Goal: Use online tool/utility: Use online tool/utility

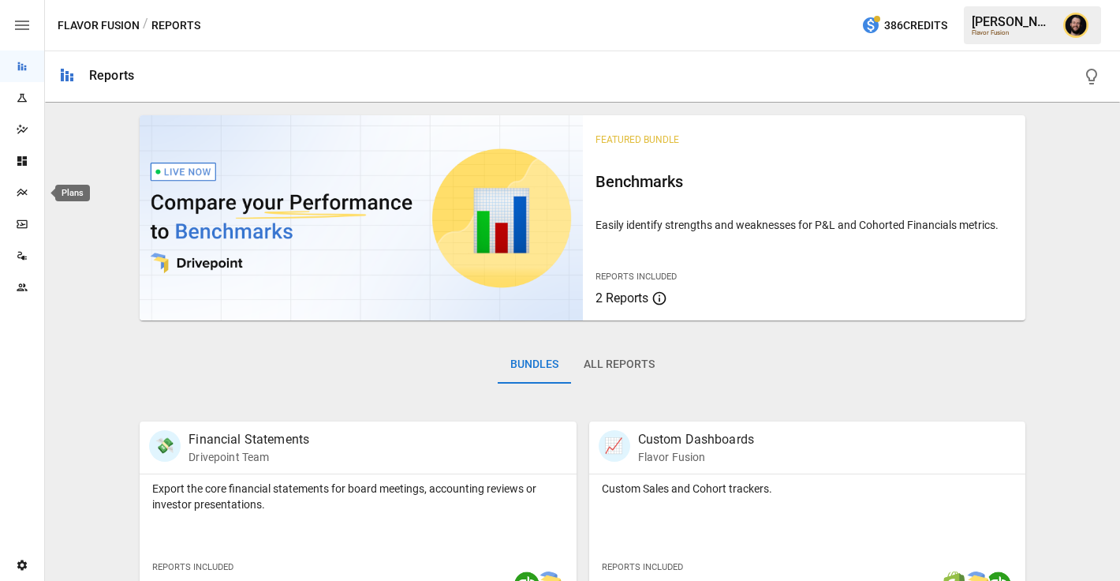
click at [13, 196] on div "Plans" at bounding box center [22, 192] width 44 height 13
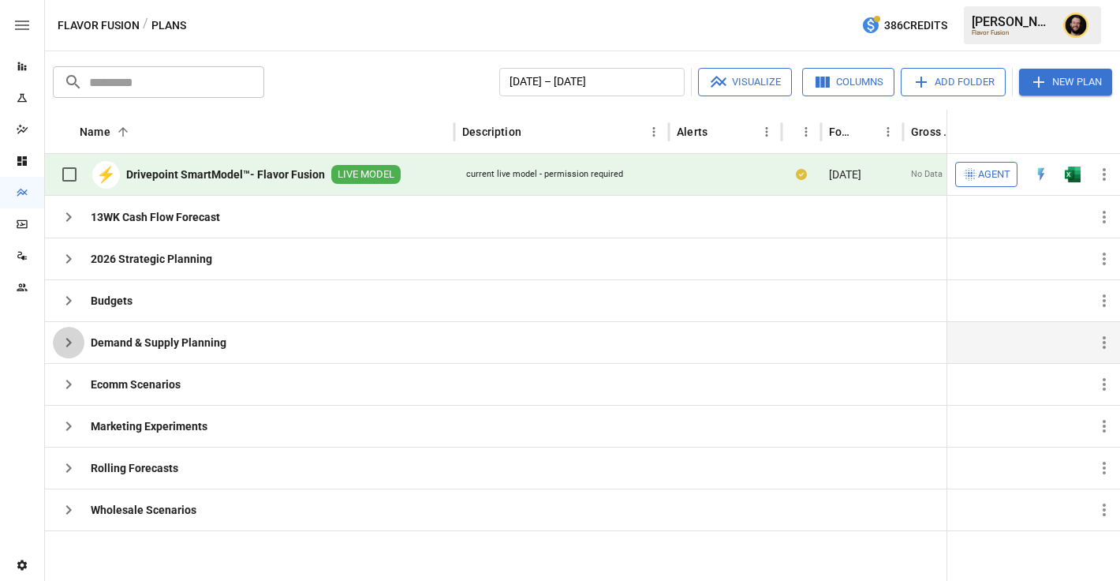
click at [68, 345] on icon "button" at bounding box center [68, 342] width 19 height 19
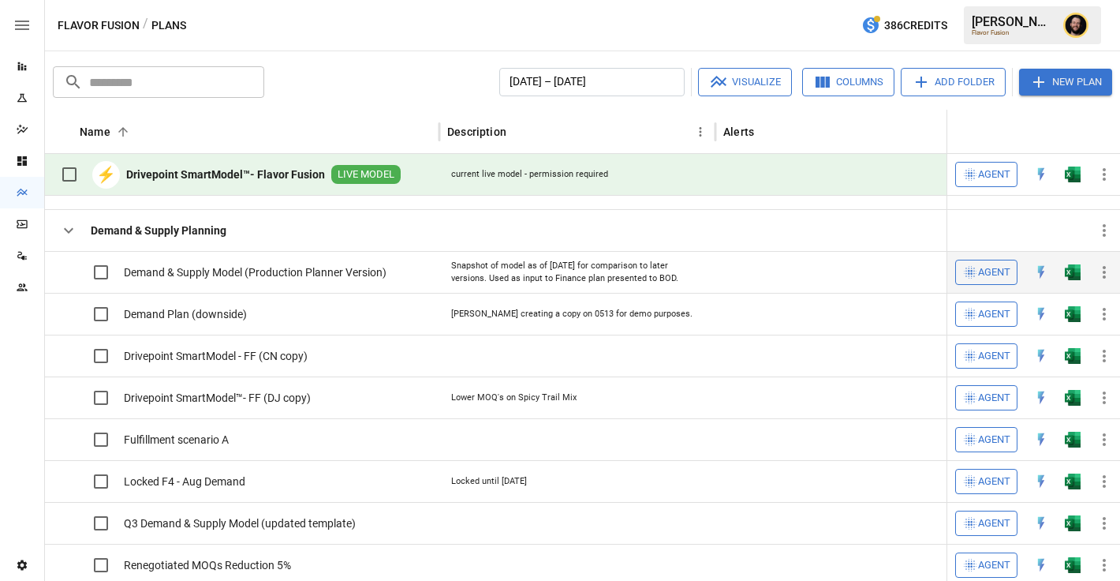
scroll to position [106, 0]
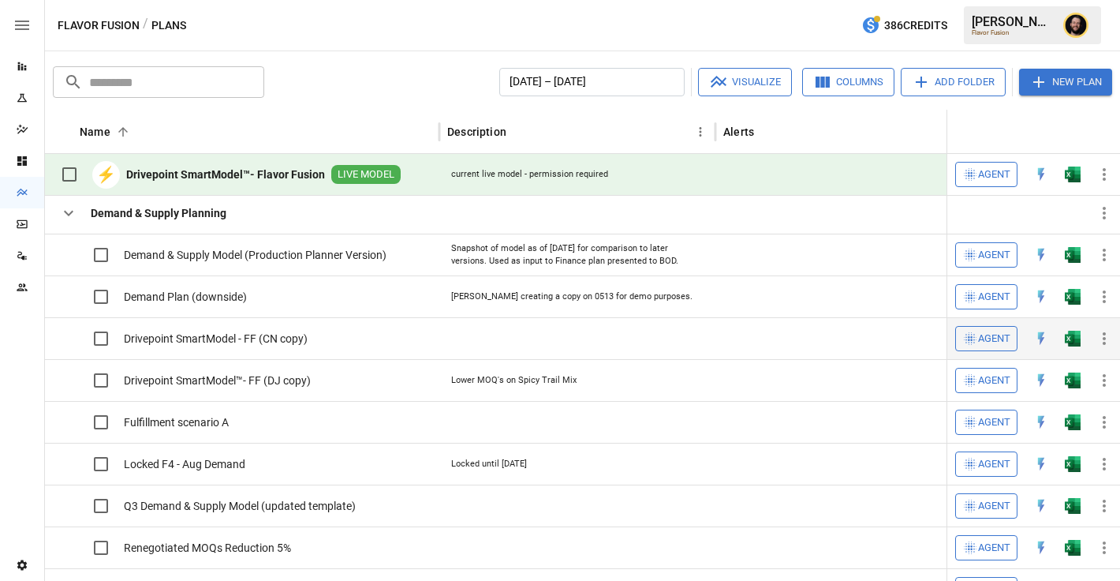
click at [1073, 263] on img "Open in Excel" at bounding box center [1073, 255] width 16 height 16
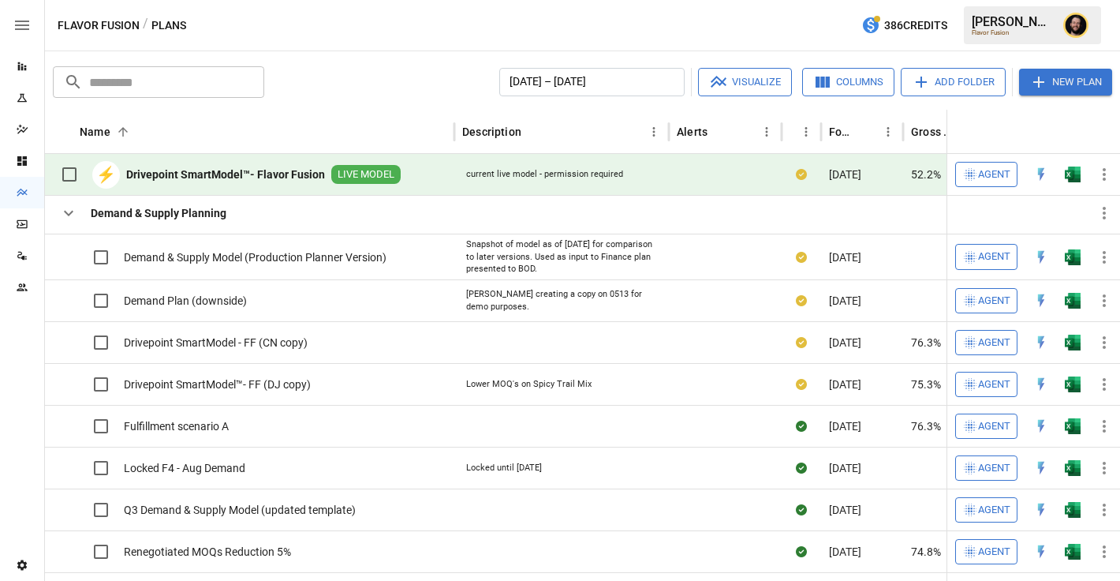
click at [71, 216] on icon "button" at bounding box center [68, 212] width 19 height 19
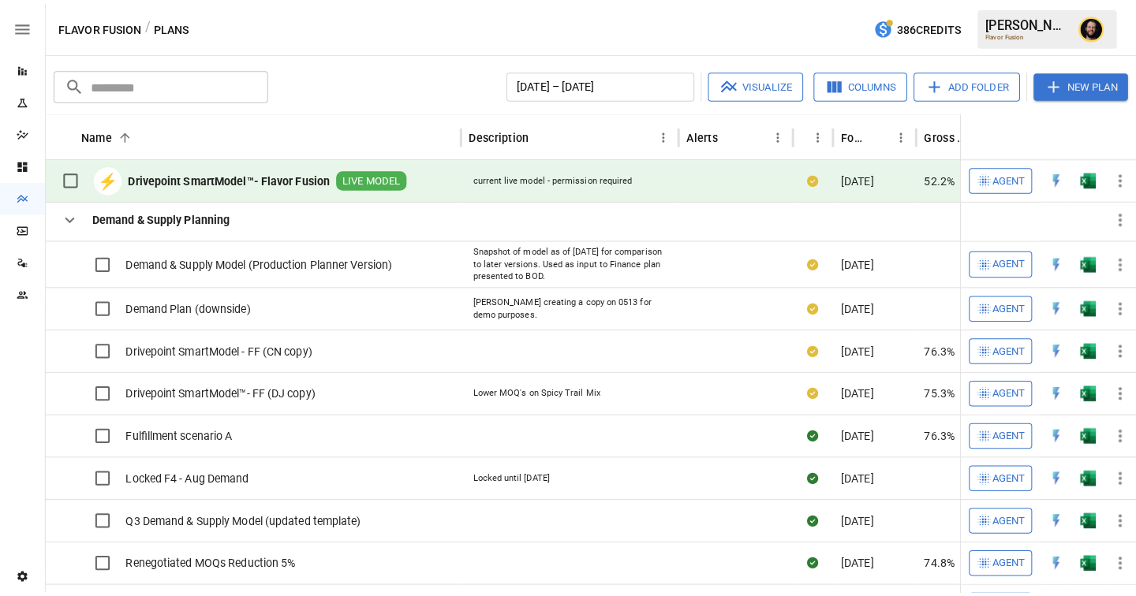
scroll to position [0, 0]
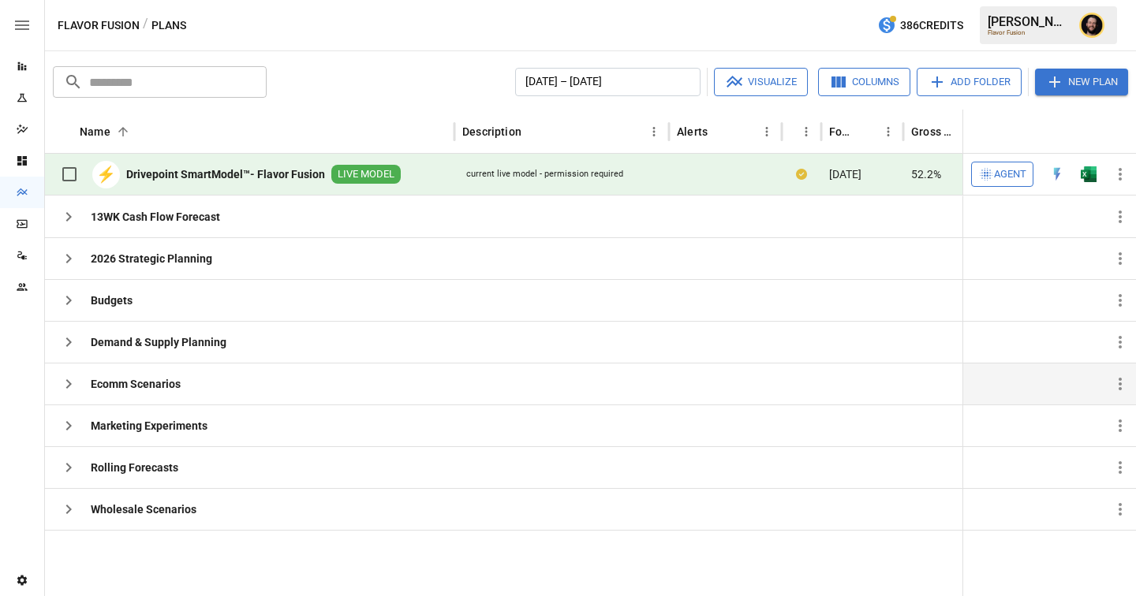
click at [64, 387] on icon "button" at bounding box center [68, 384] width 19 height 19
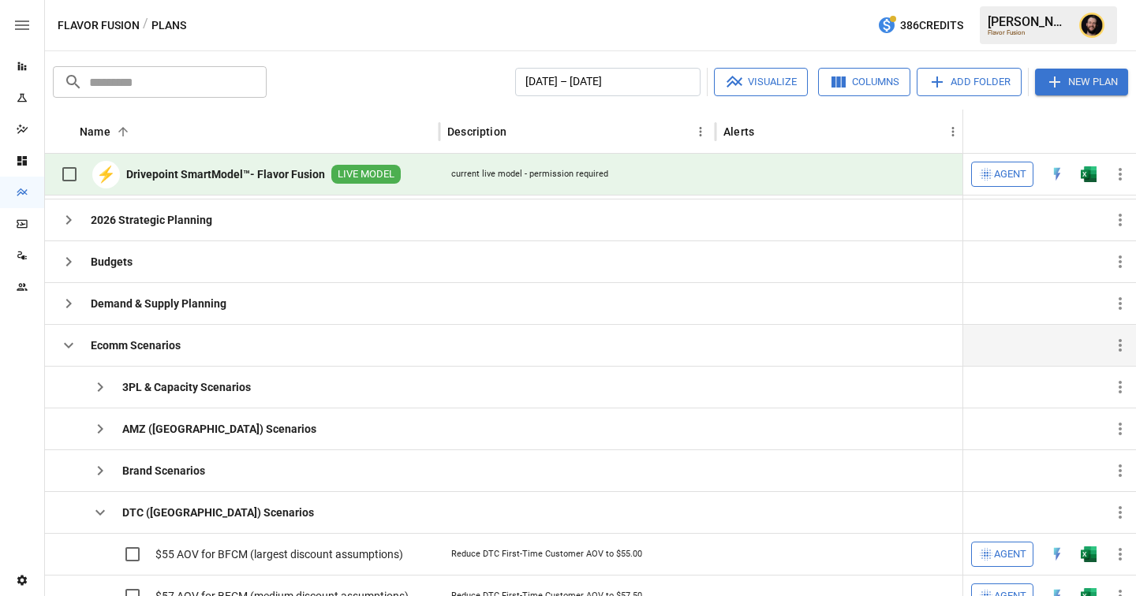
click at [66, 347] on icon "button" at bounding box center [68, 345] width 19 height 19
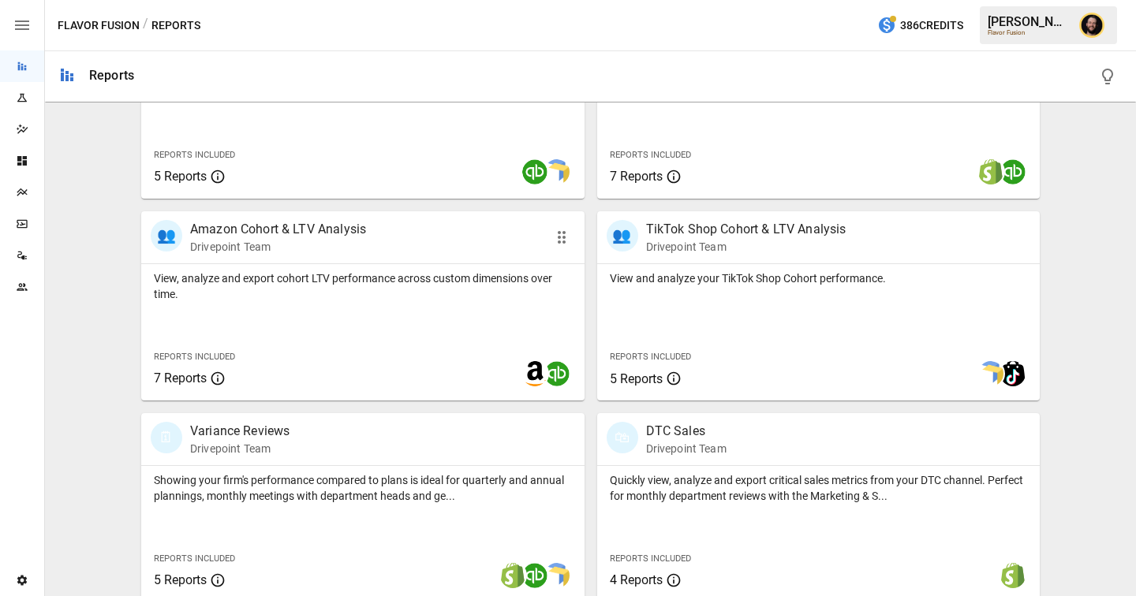
scroll to position [492, 0]
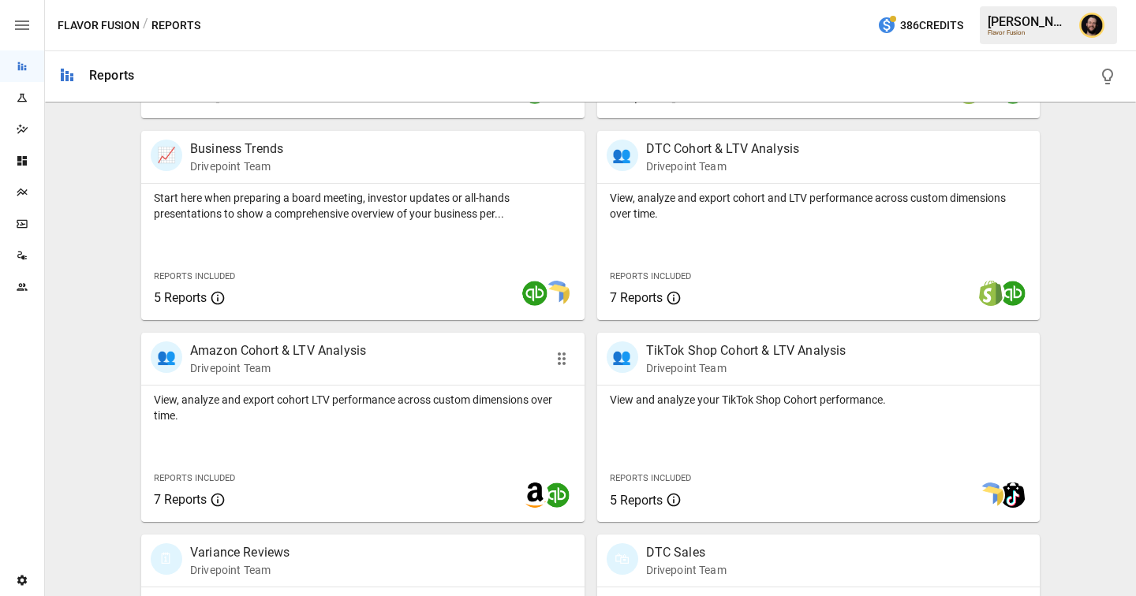
click at [327, 445] on div "View, analyze and export cohort LTV performance across custom dimensions over t…" at bounding box center [362, 454] width 443 height 136
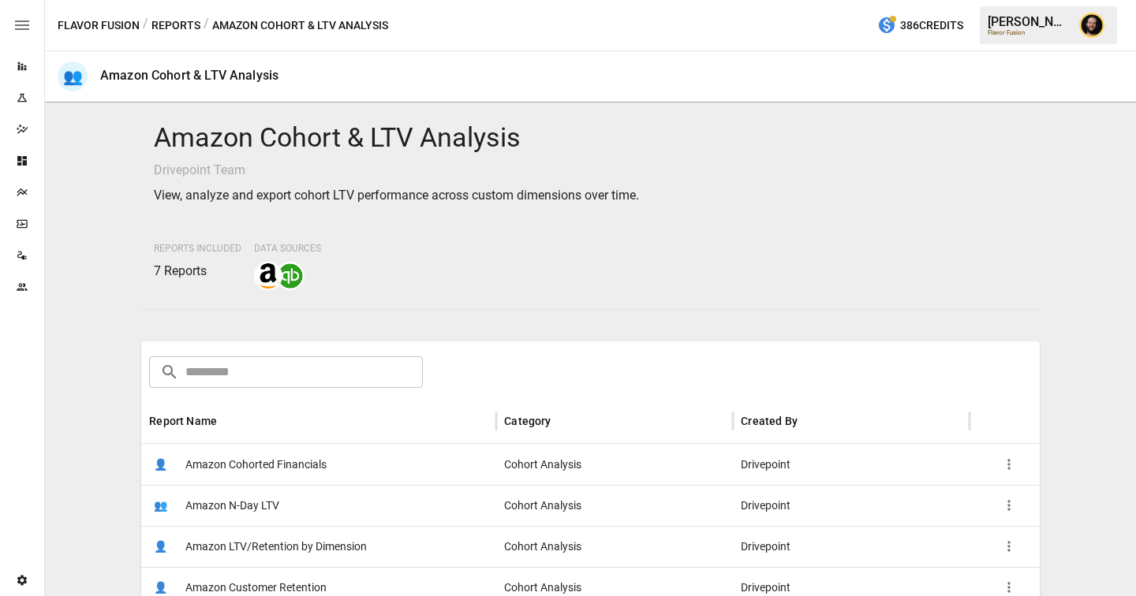
scroll to position [217, 0]
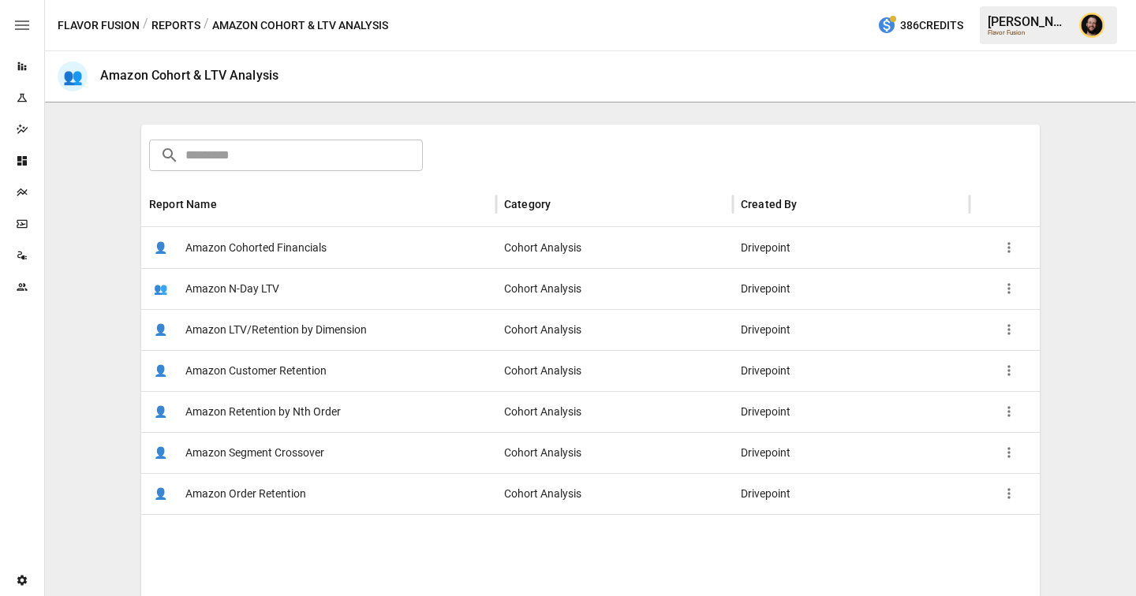
click at [176, 26] on button "Reports" at bounding box center [175, 26] width 49 height 20
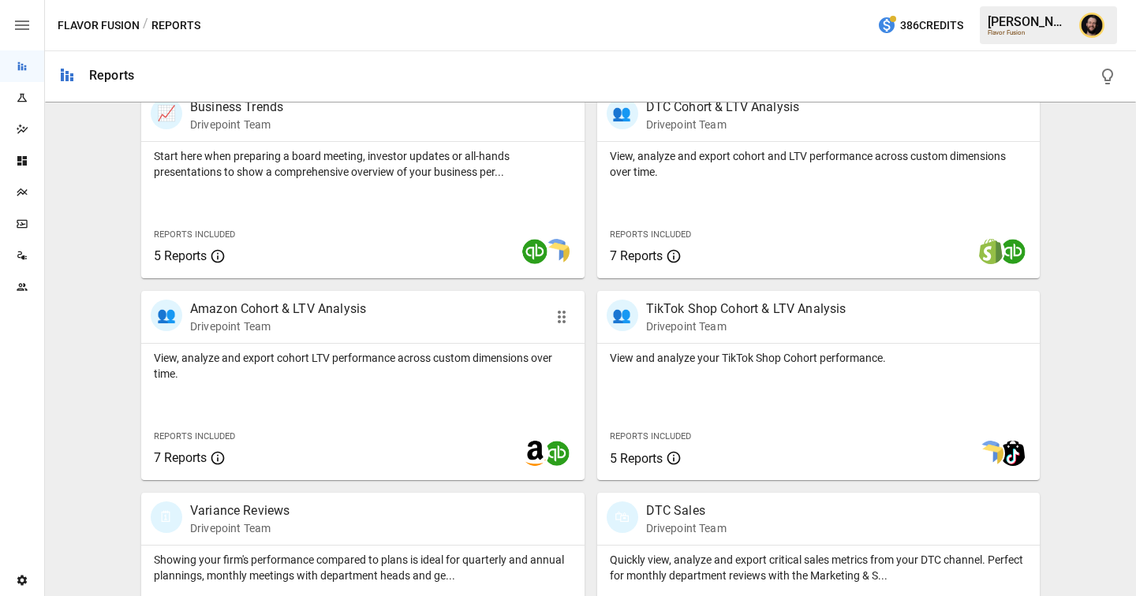
scroll to position [507, 0]
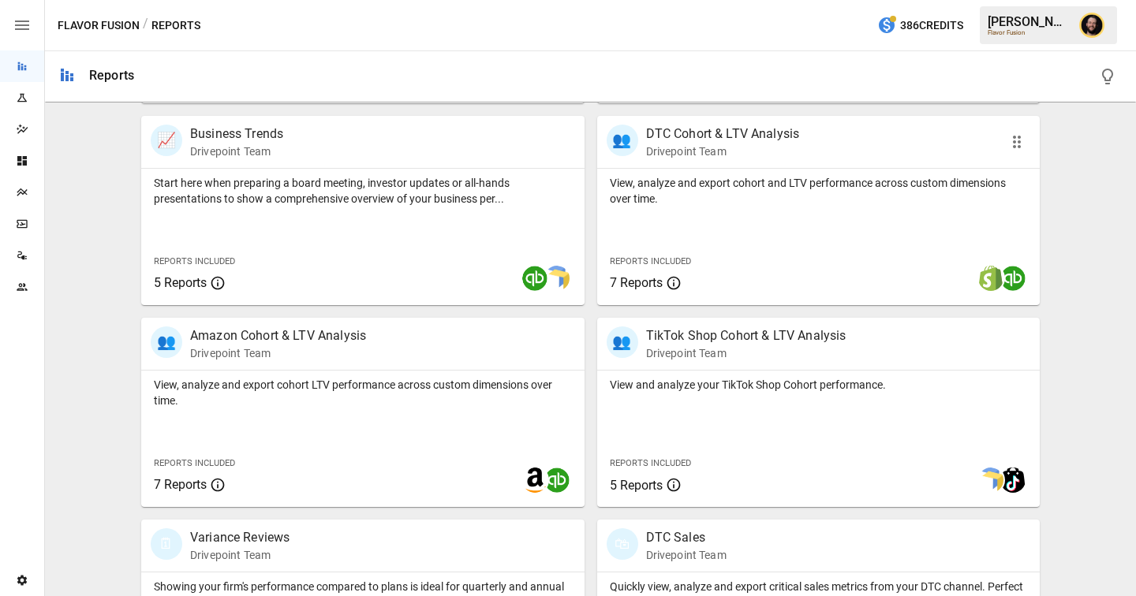
click at [713, 232] on div "View, analyze and export cohort and LTV performance across custom dimensions ov…" at bounding box center [818, 237] width 443 height 136
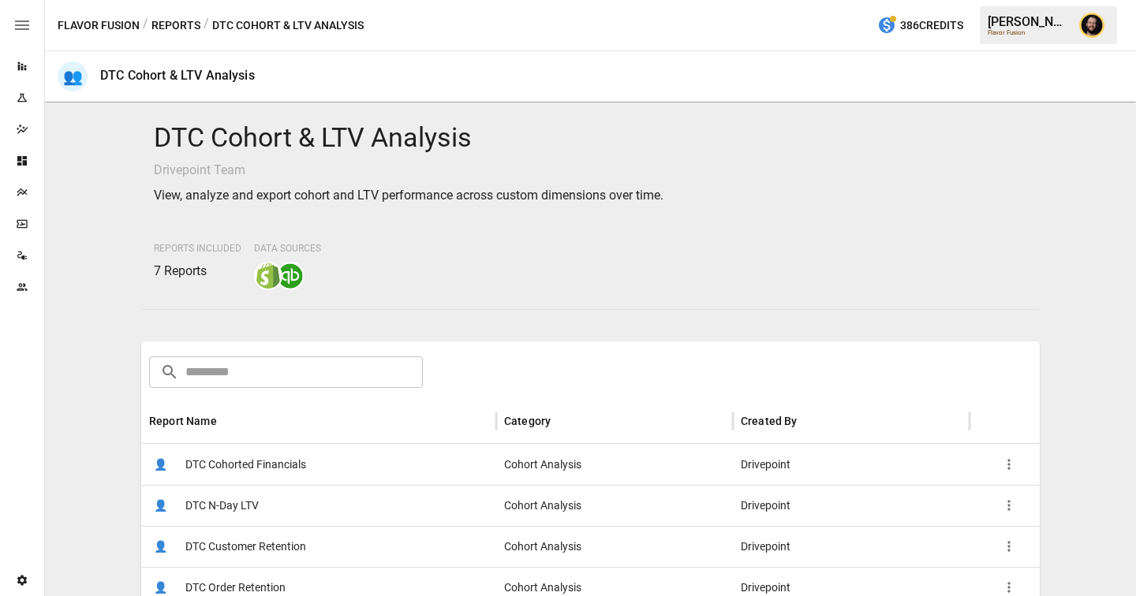
click at [289, 457] on span "DTC Cohorted Financials" at bounding box center [245, 465] width 121 height 40
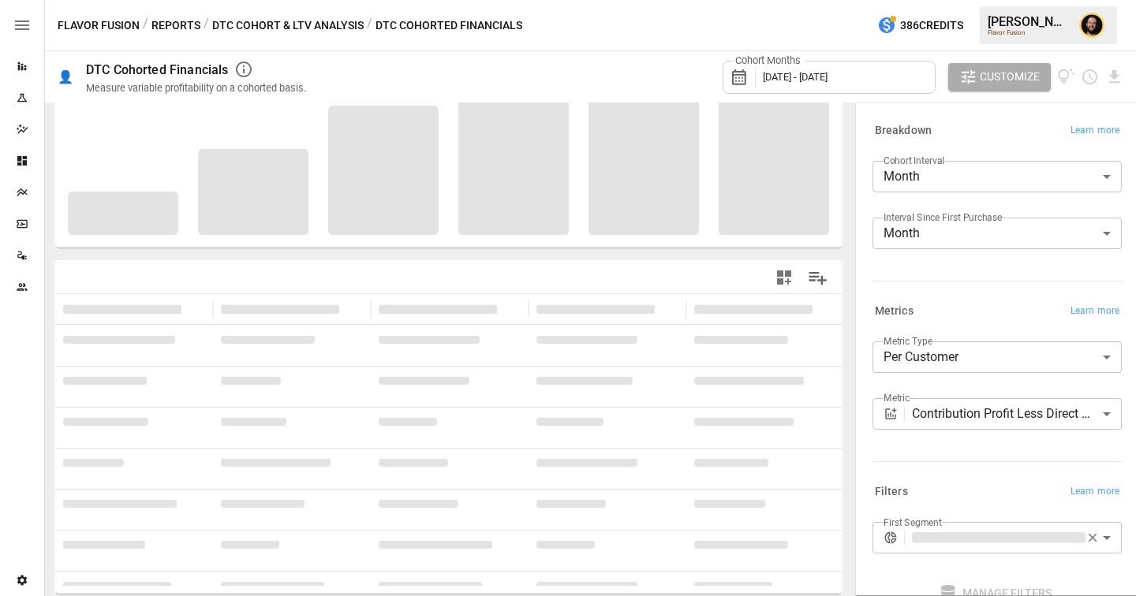
scroll to position [118, 0]
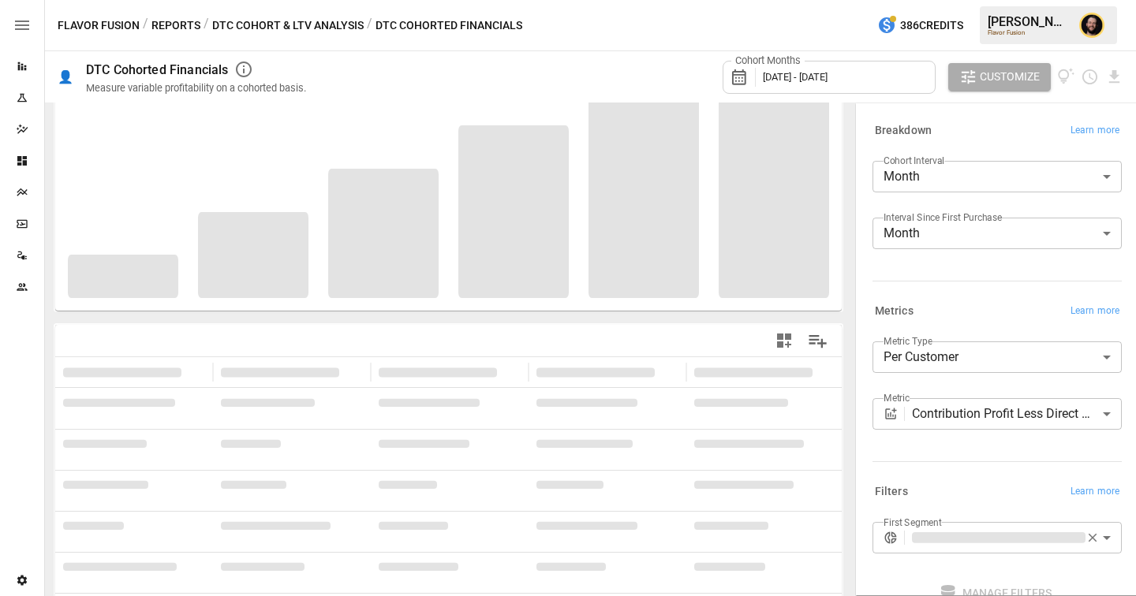
click at [972, 0] on body "**********" at bounding box center [568, 0] width 1136 height 0
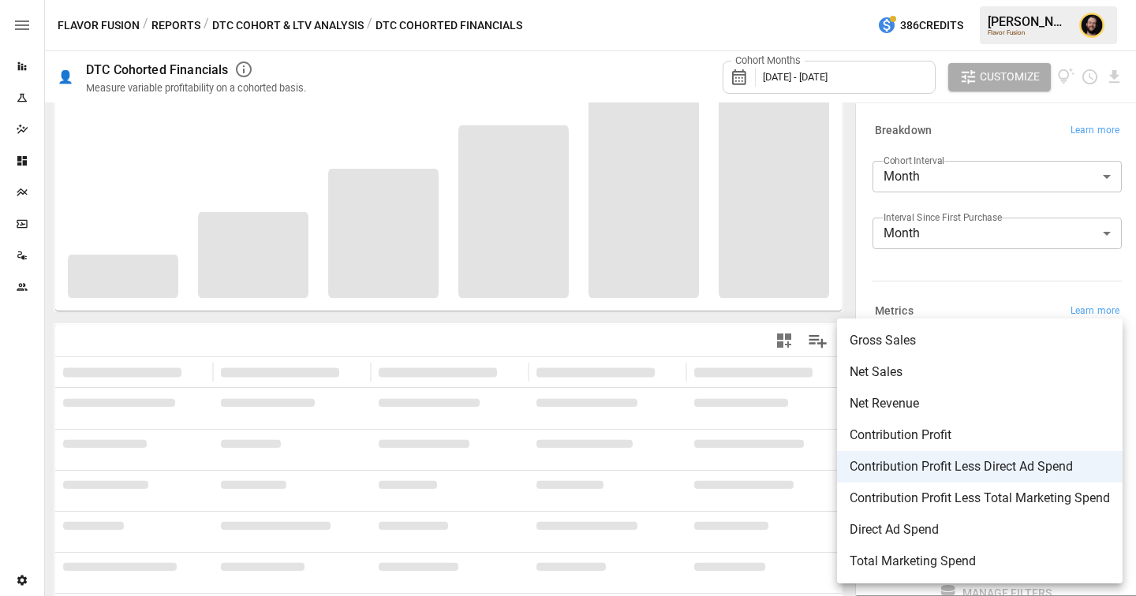
click at [947, 265] on div at bounding box center [568, 298] width 1136 height 596
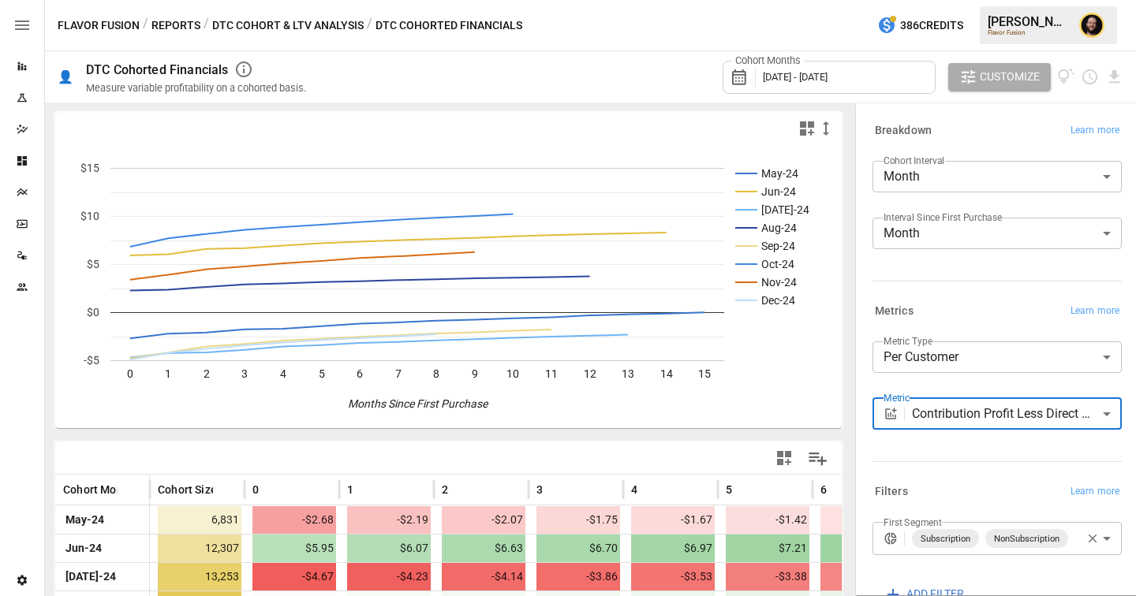
scroll to position [172, 0]
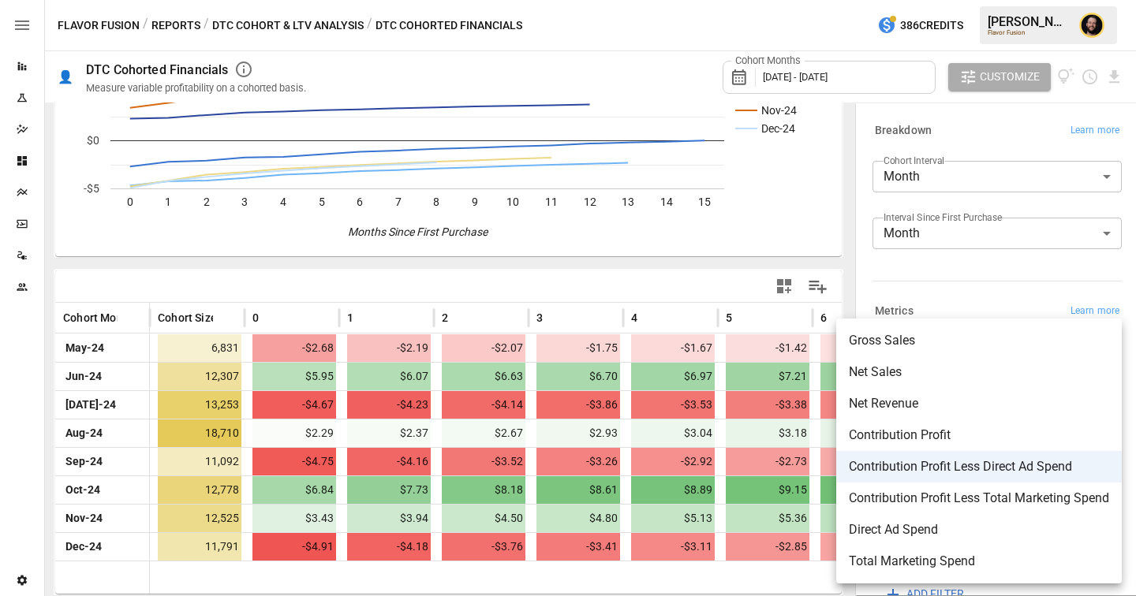
click at [968, 0] on body "Reports Experiments Dazzler Studio Dashboards Plans SmartModel ™ Data Sources T…" at bounding box center [568, 0] width 1136 height 0
click at [932, 262] on div at bounding box center [568, 298] width 1136 height 596
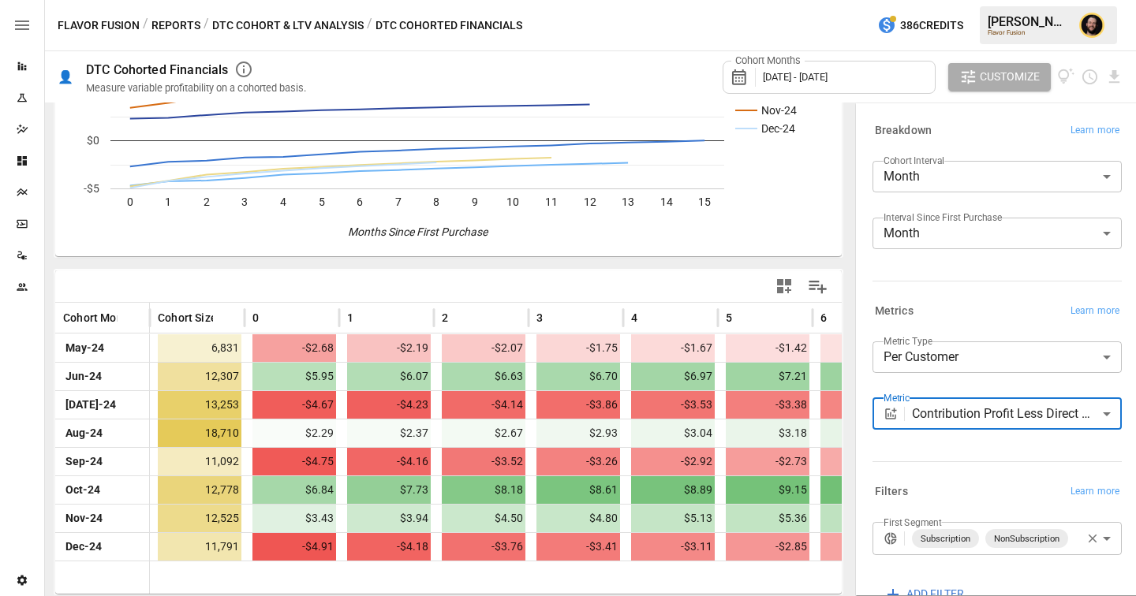
scroll to position [98, 0]
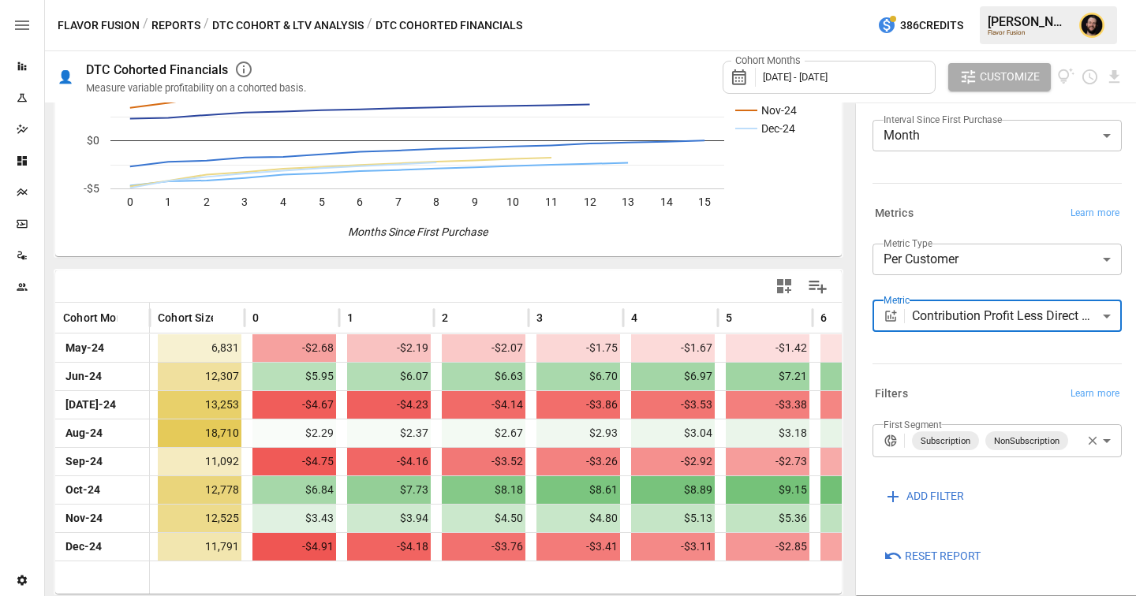
click at [940, 0] on body "Reports Experiments Dazzler Studio Dashboards Plans SmartModel ™ Data Sources T…" at bounding box center [568, 0] width 1136 height 0
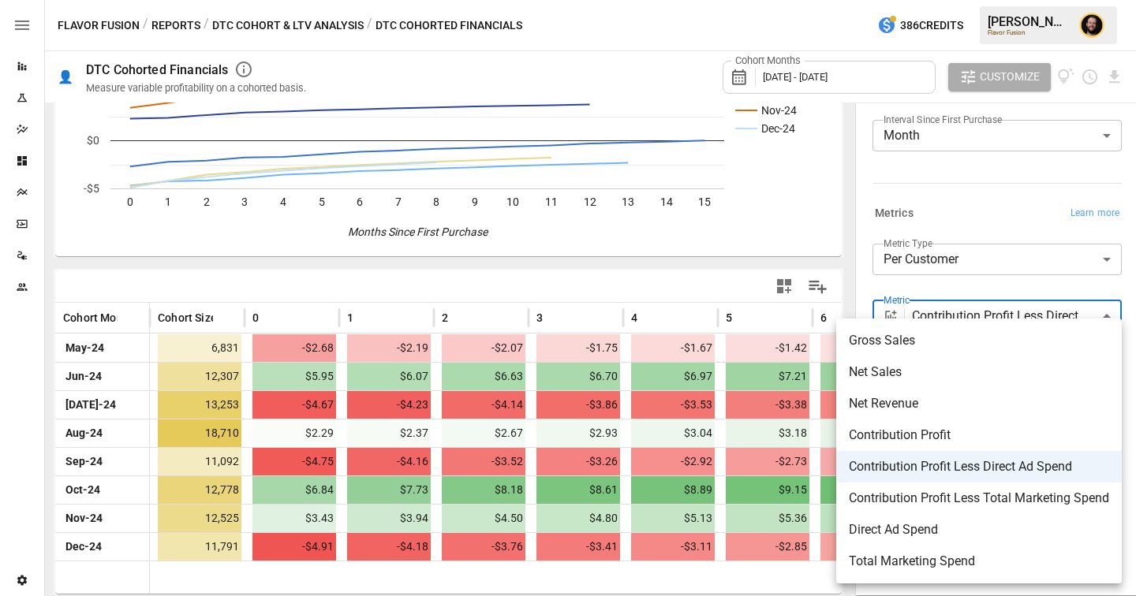
click at [170, 18] on div at bounding box center [568, 298] width 1136 height 596
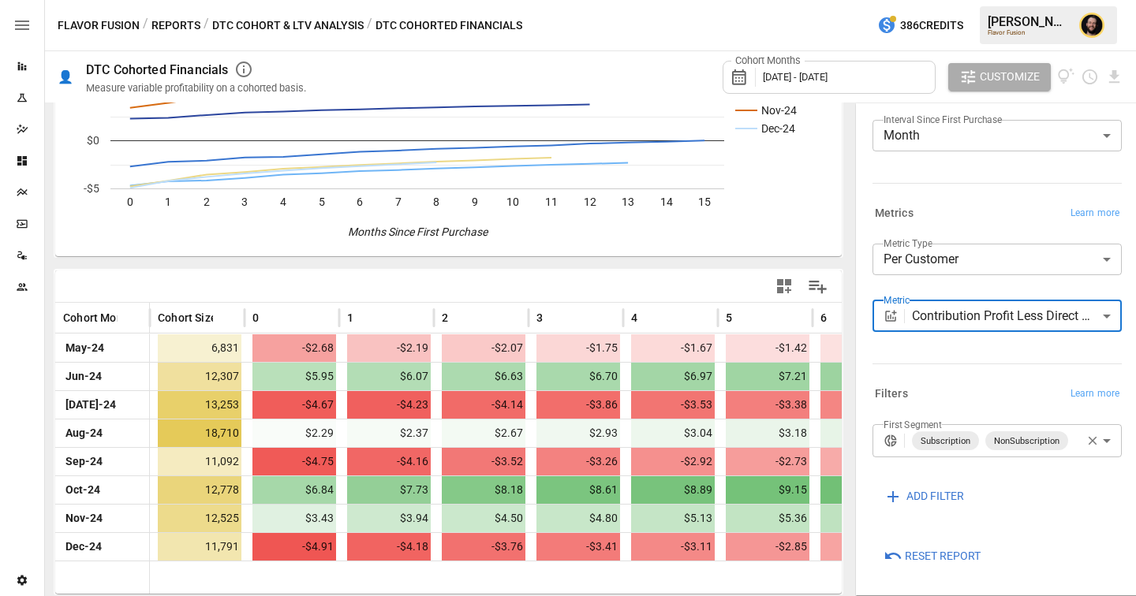
click at [180, 21] on button "Reports" at bounding box center [175, 26] width 49 height 20
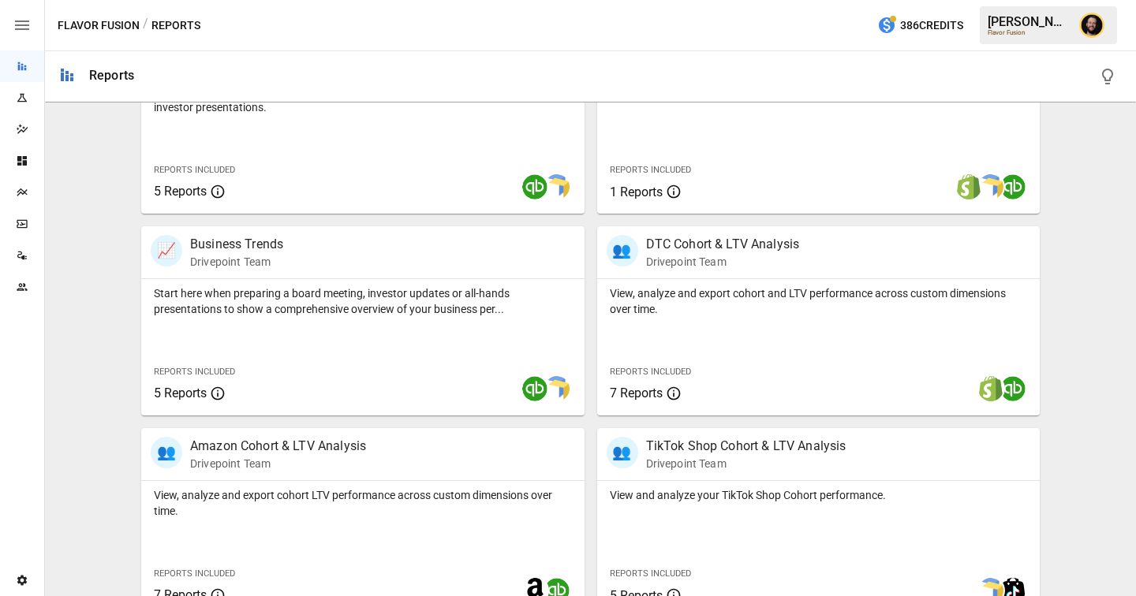
scroll to position [465, 0]
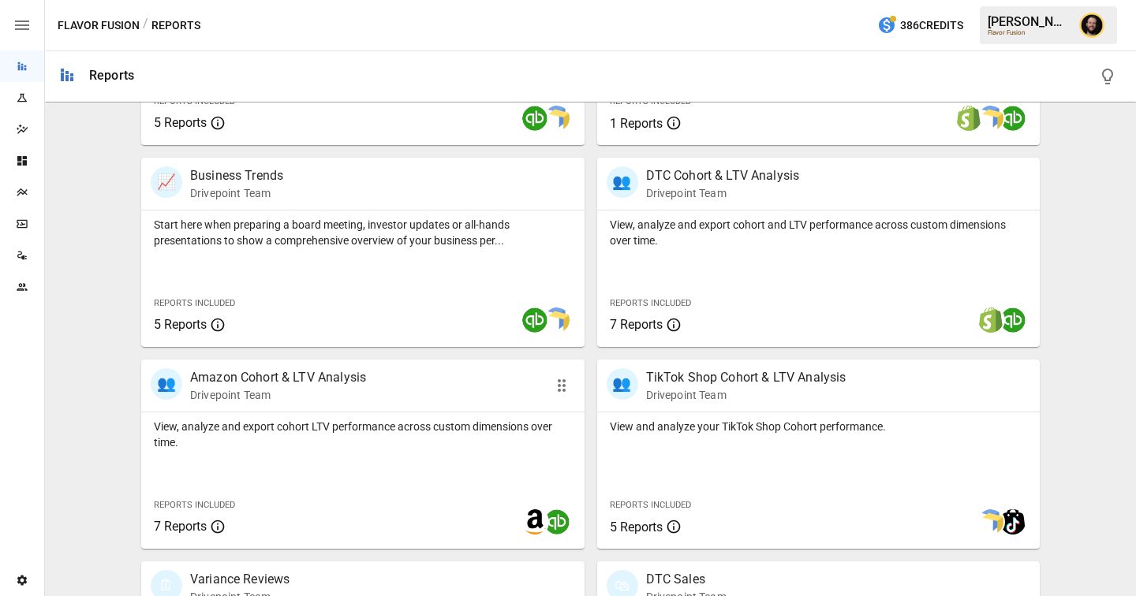
click at [353, 432] on p "View, analyze and export cohort LTV performance across custom dimensions over t…" at bounding box center [363, 435] width 418 height 32
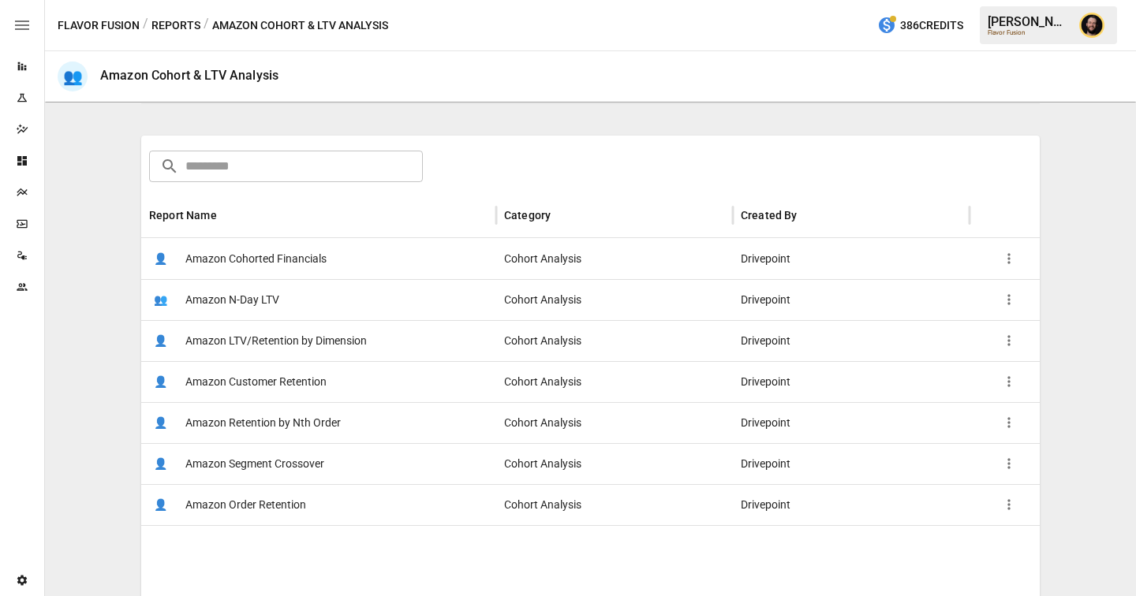
scroll to position [227, 0]
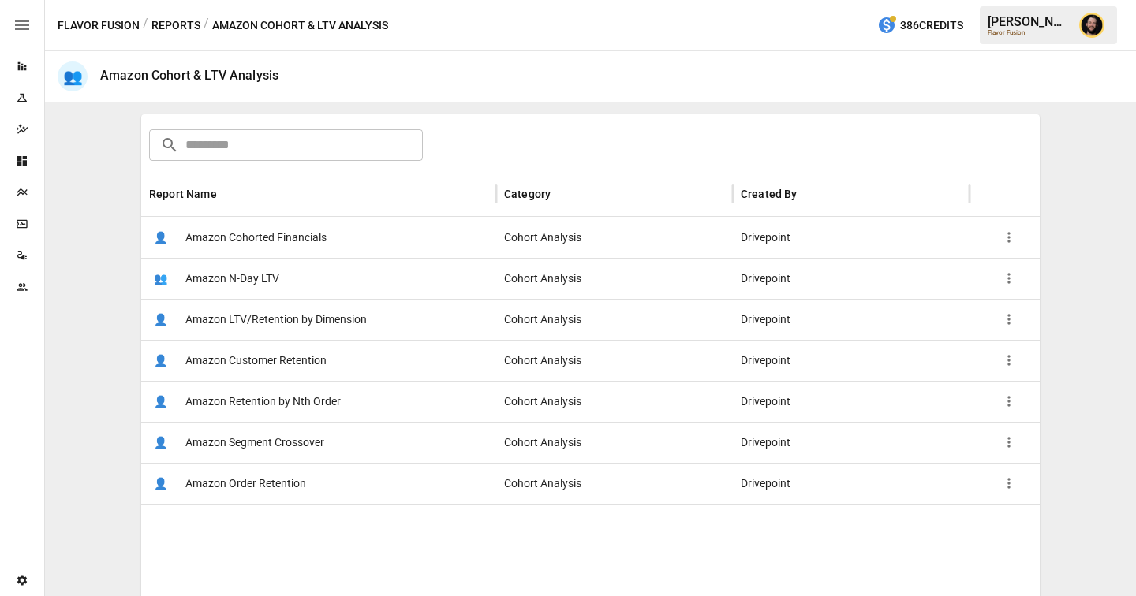
click at [368, 237] on div "👤 Amazon Cohorted Financials" at bounding box center [318, 237] width 355 height 41
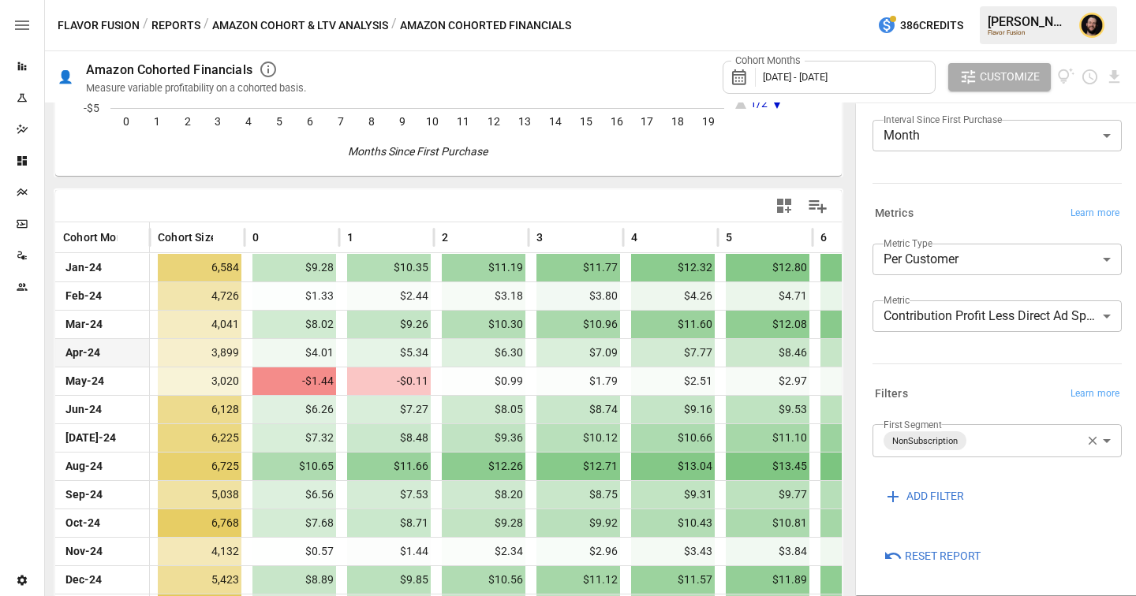
scroll to position [255, 0]
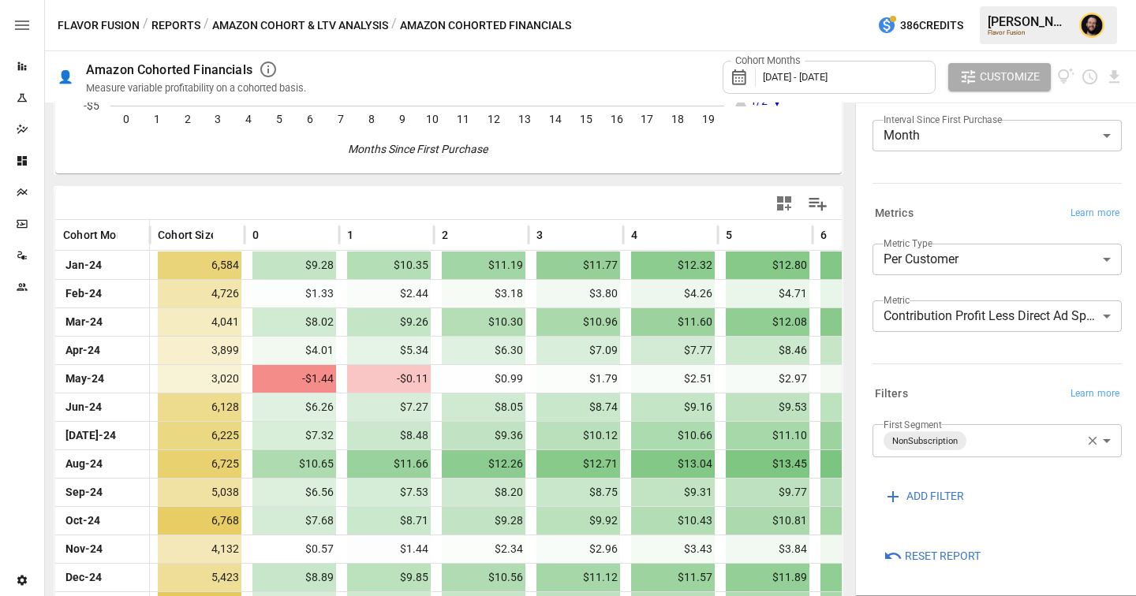
click at [995, 0] on body "Reports Experiments Dazzler Studio Dashboards Plans SmartModel ™ Data Sources T…" at bounding box center [568, 0] width 1136 height 0
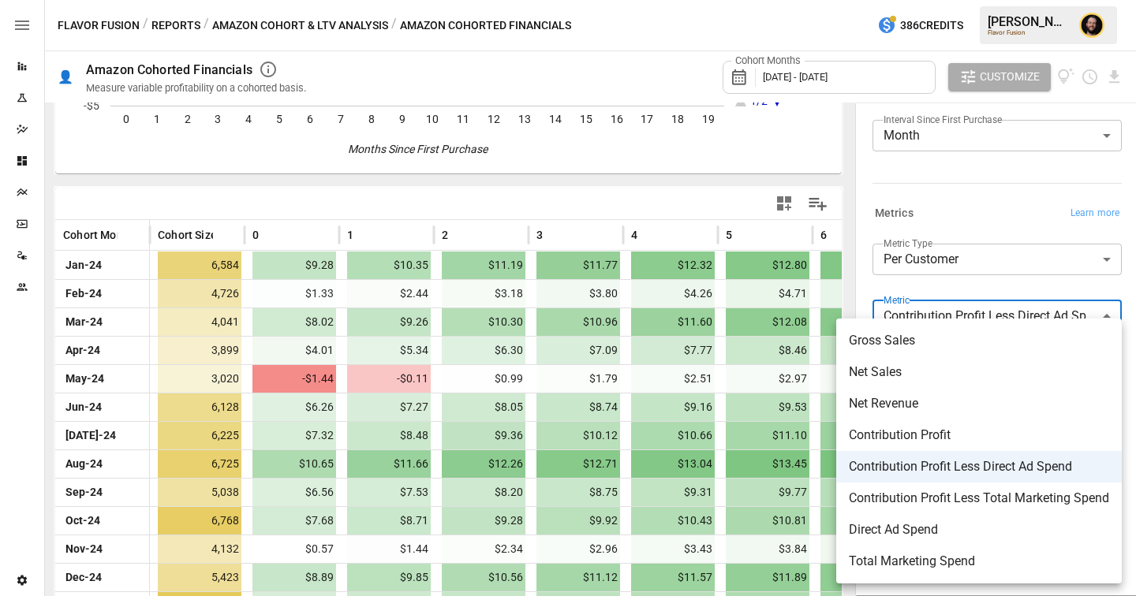
click at [954, 189] on div at bounding box center [568, 298] width 1136 height 596
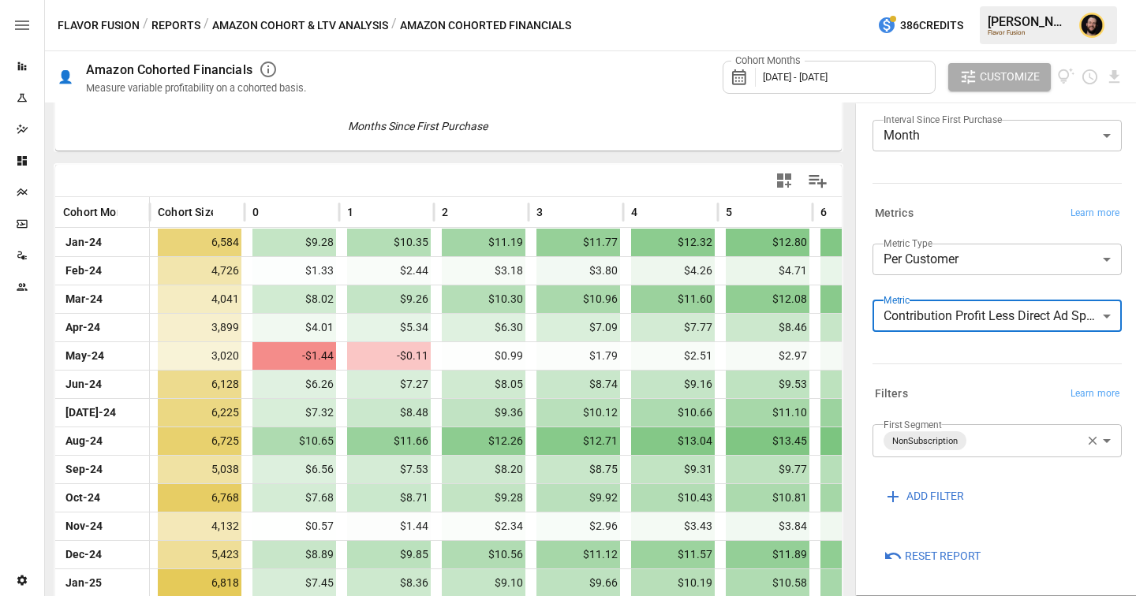
scroll to position [0, 0]
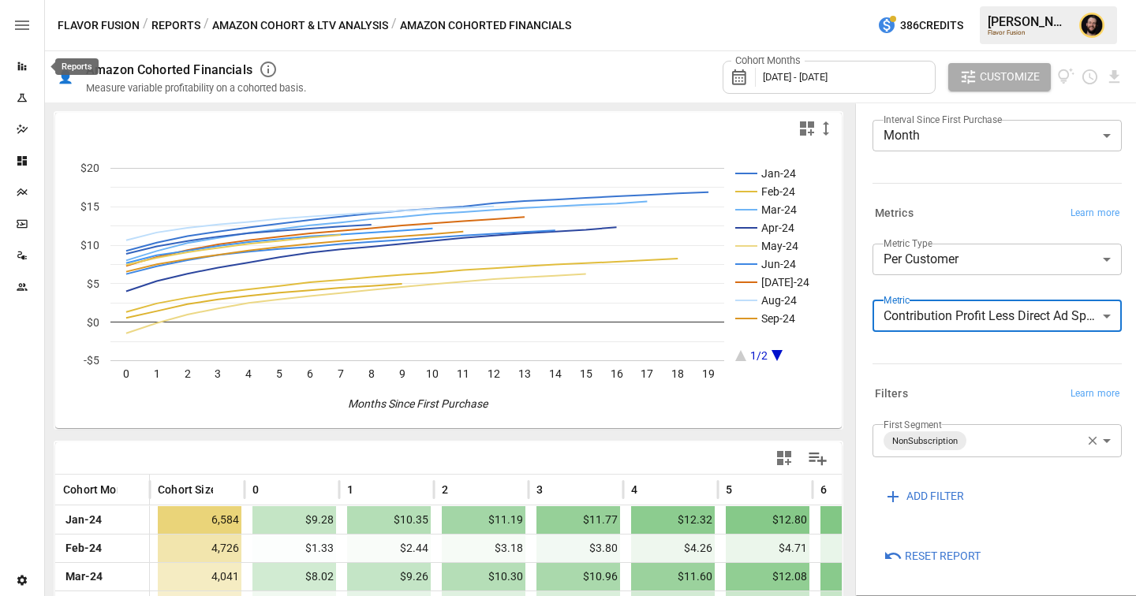
click at [22, 70] on icon "Reports" at bounding box center [22, 66] width 13 height 13
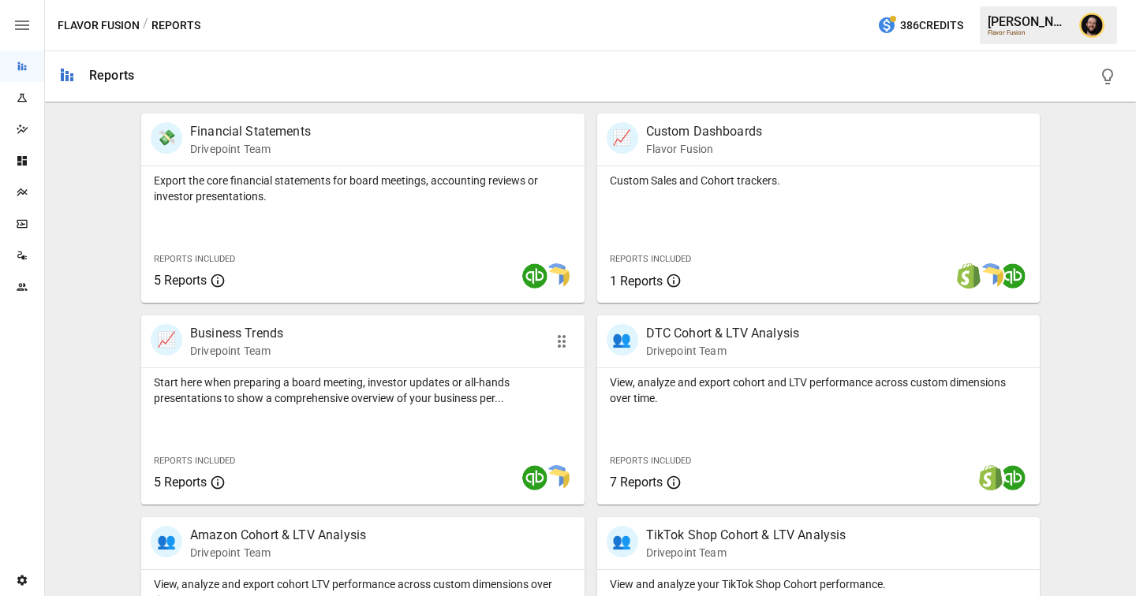
scroll to position [312, 0]
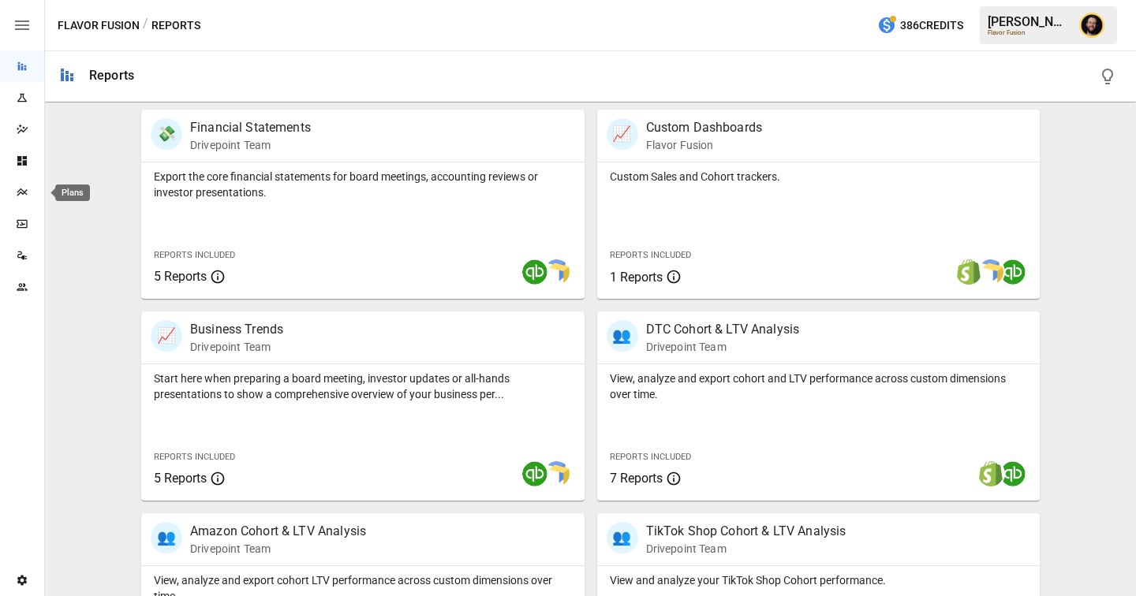
click at [25, 194] on icon "Plans" at bounding box center [22, 192] width 13 height 13
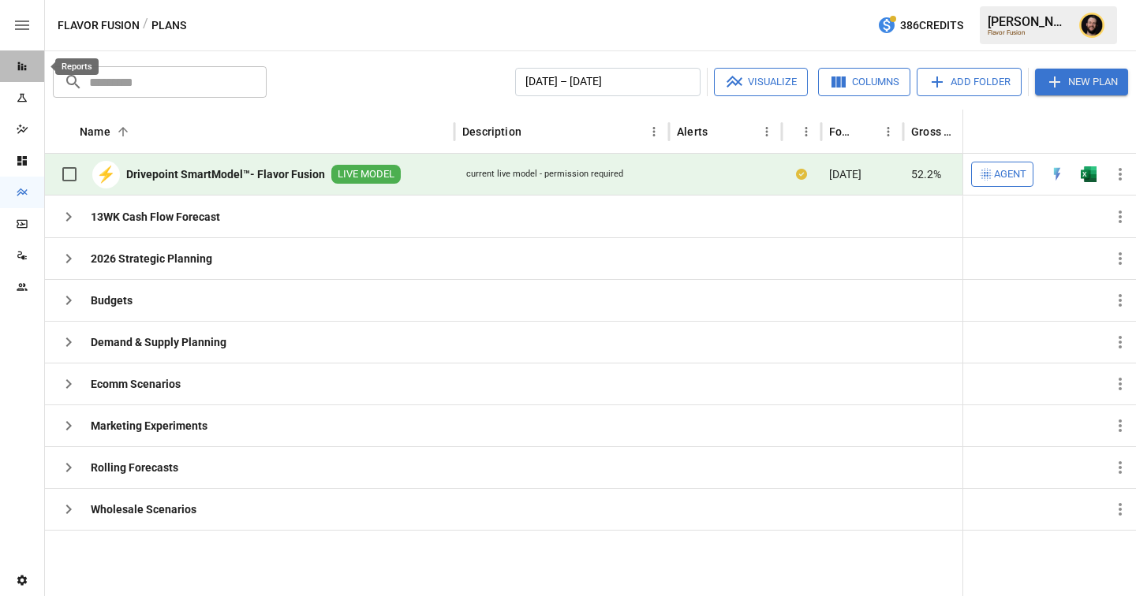
click at [28, 63] on icon "Reports" at bounding box center [22, 66] width 13 height 13
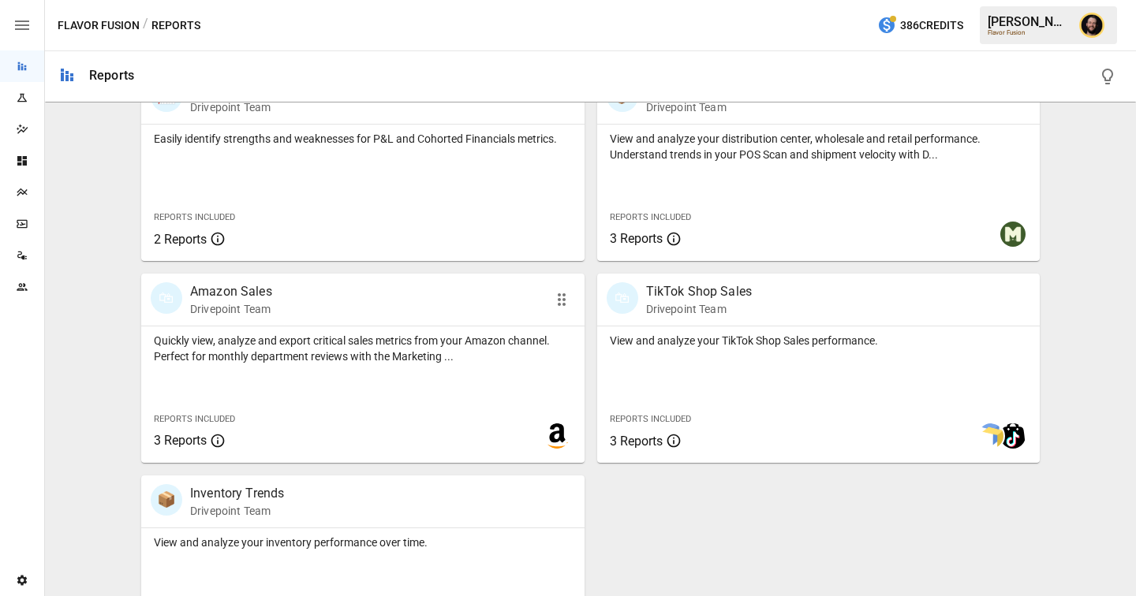
scroll to position [1111, 0]
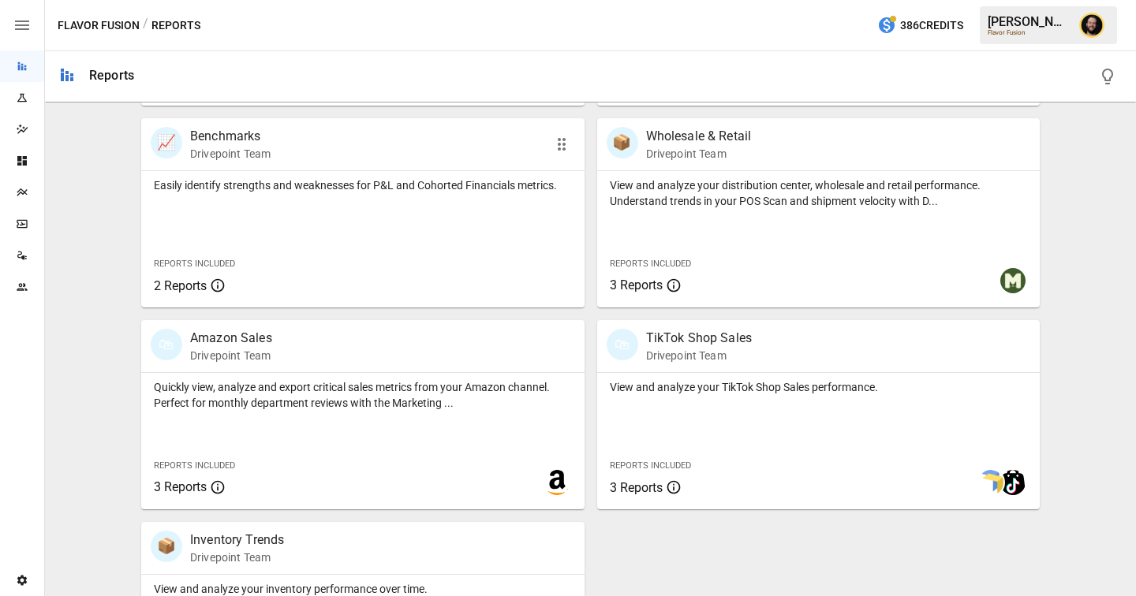
click at [316, 241] on div "Reports Included 2 Reports" at bounding box center [233, 274] width 185 height 68
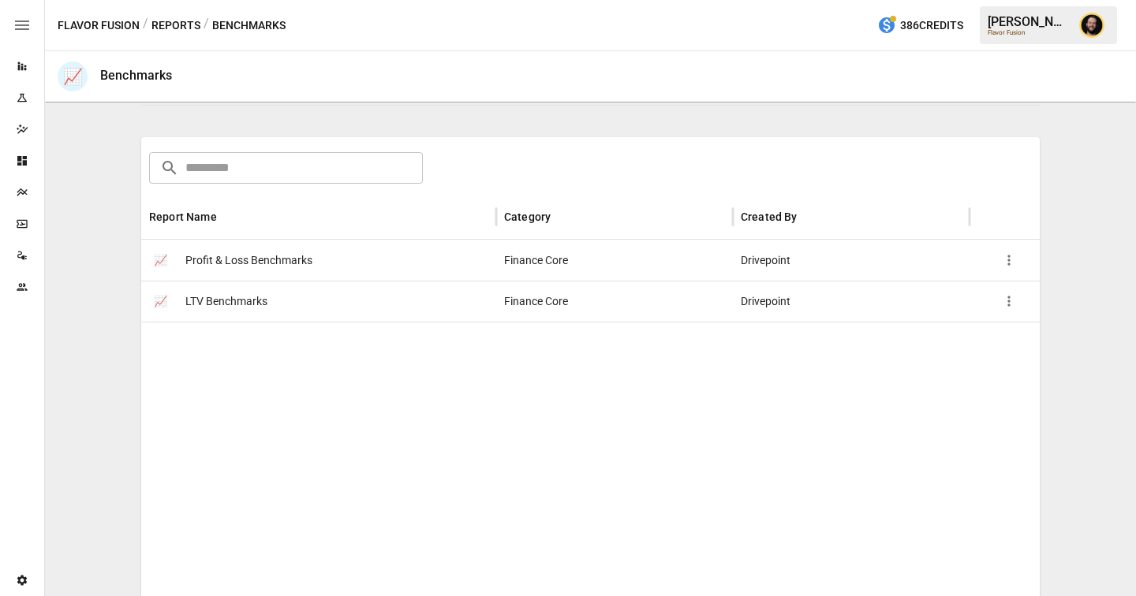
scroll to position [217, 0]
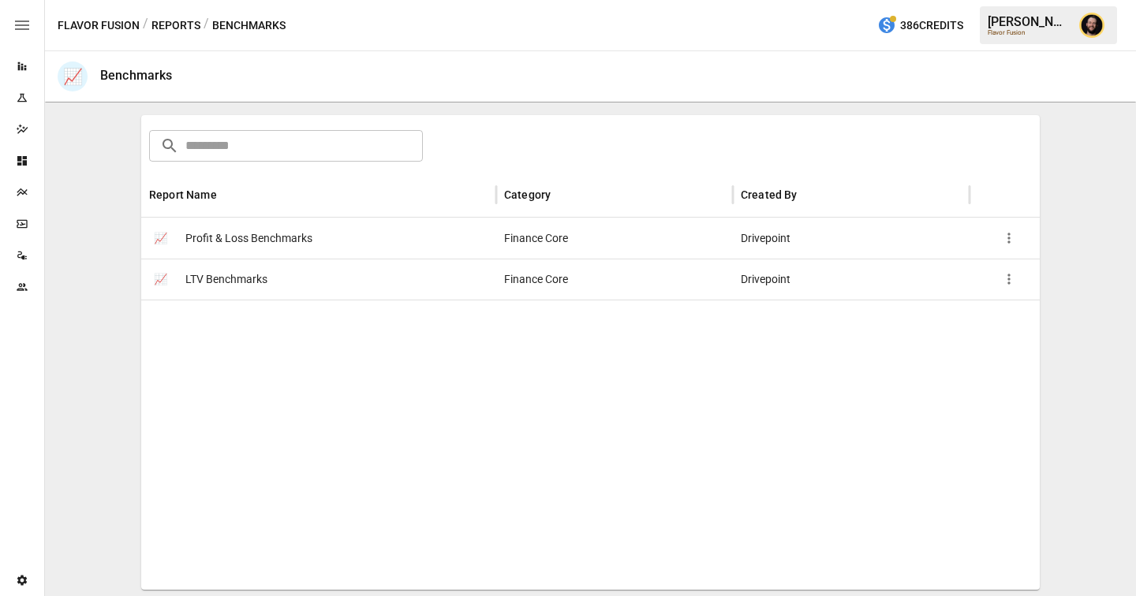
click at [1006, 277] on icon "button" at bounding box center [1009, 279] width 16 height 16
click at [715, 367] on div at bounding box center [568, 298] width 1136 height 596
click at [314, 236] on div "📈 Profit & Loss Benchmarks" at bounding box center [318, 238] width 355 height 41
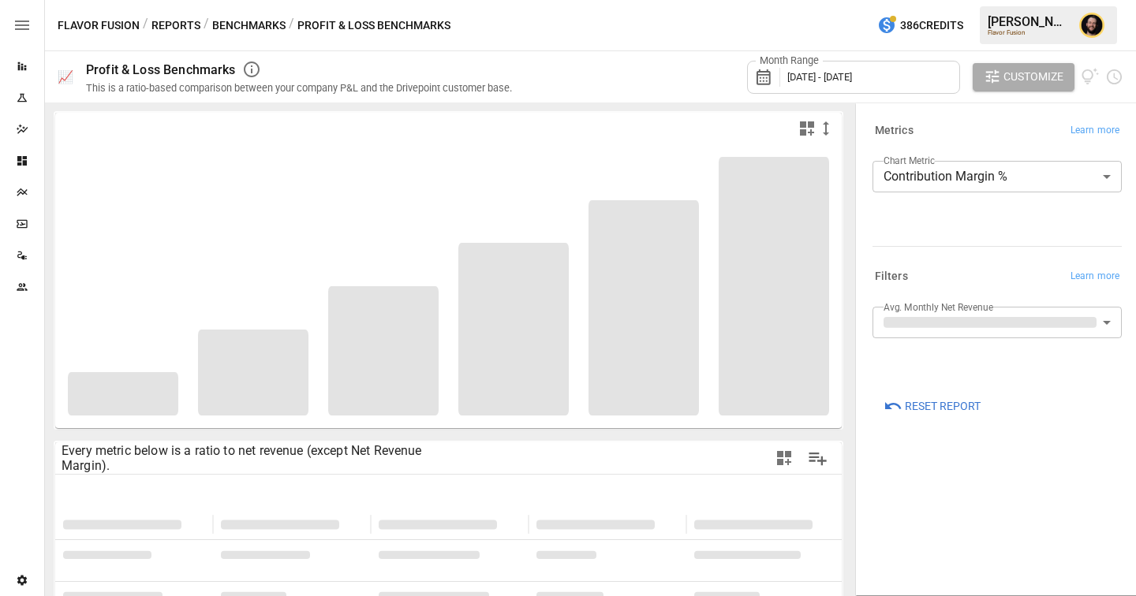
click at [943, 0] on body "**********" at bounding box center [568, 0] width 1136 height 0
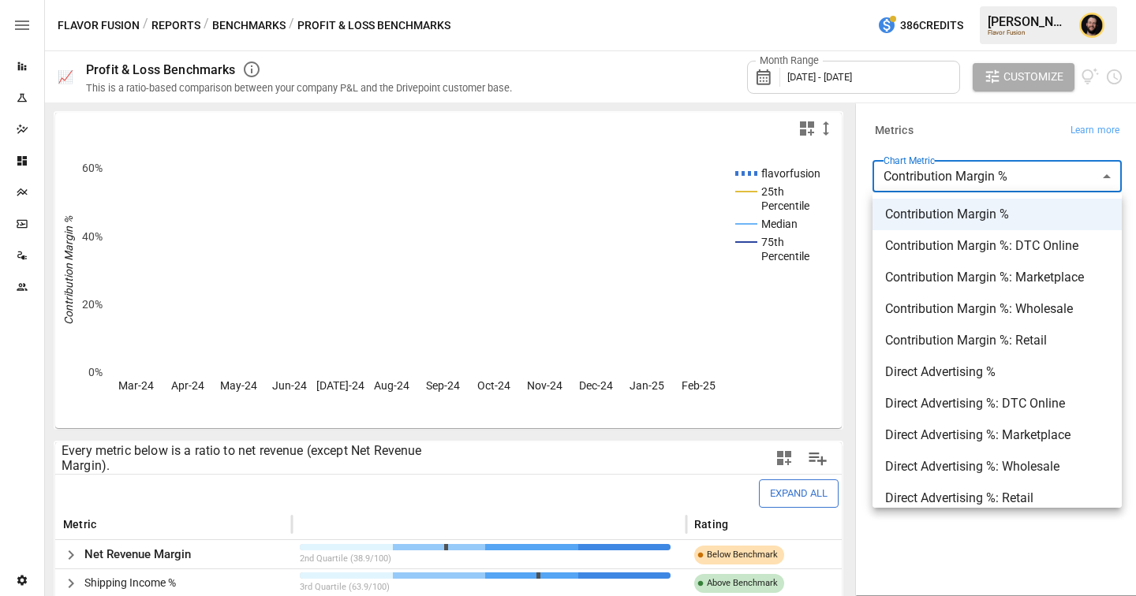
scroll to position [1011, 0]
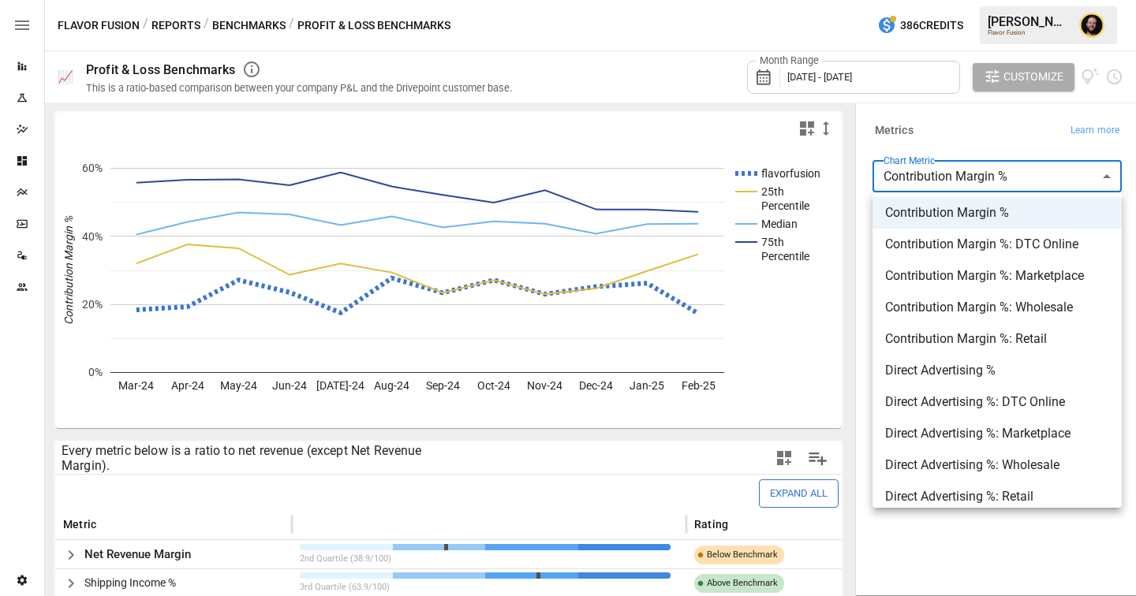
click at [1025, 136] on div at bounding box center [568, 298] width 1136 height 596
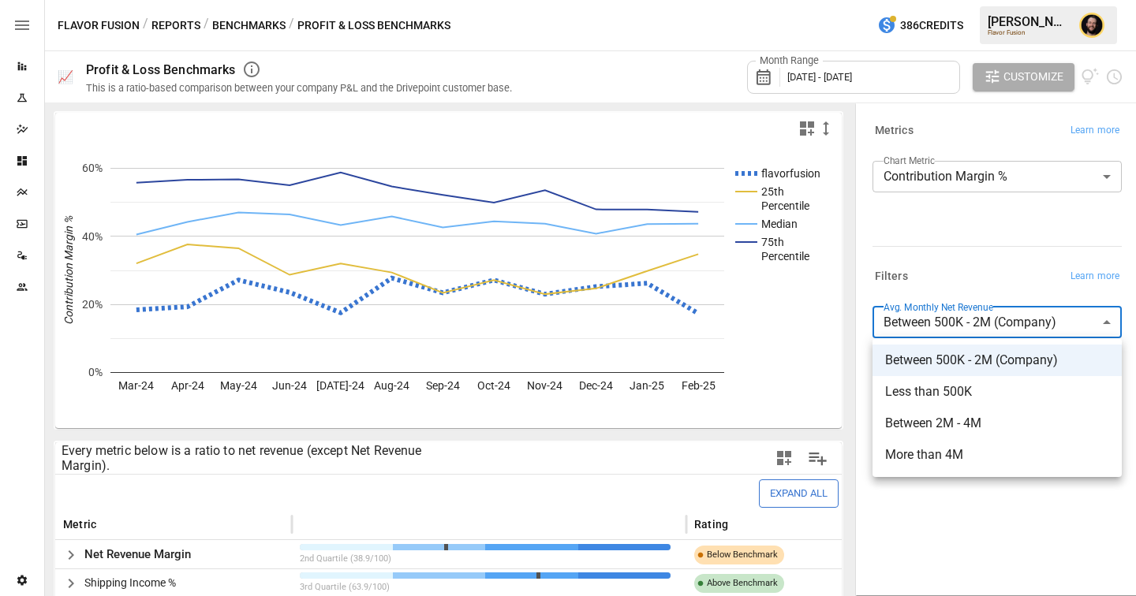
click at [964, 0] on body "Reports Experiments Dazzler Studio Dashboards Plans SmartModel ™ Data Sources T…" at bounding box center [568, 0] width 1136 height 0
click at [510, 473] on div at bounding box center [568, 298] width 1136 height 596
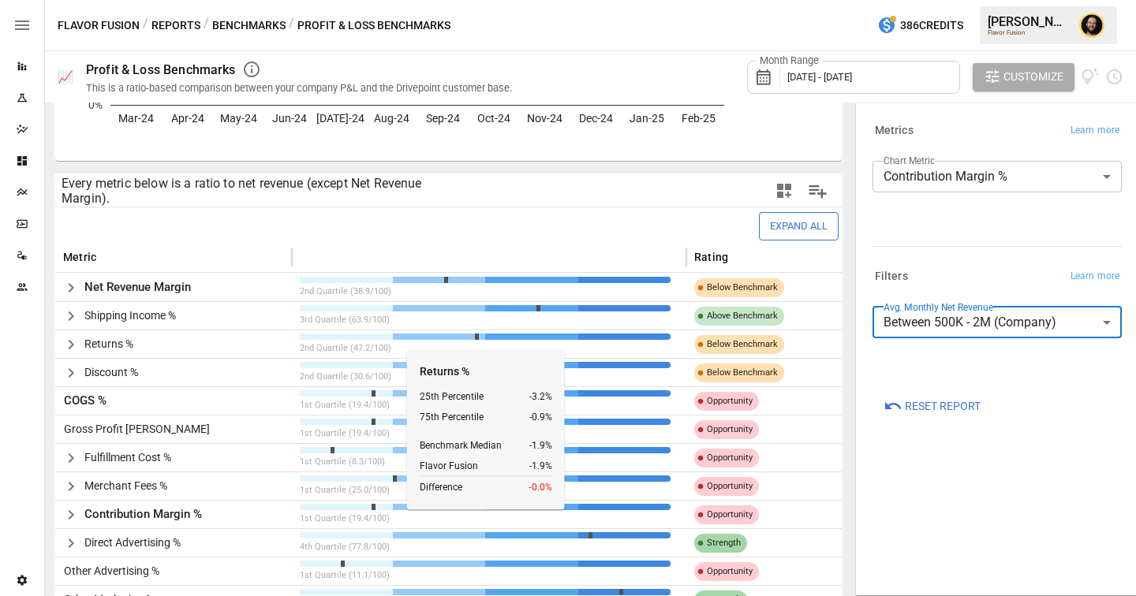
scroll to position [272, 0]
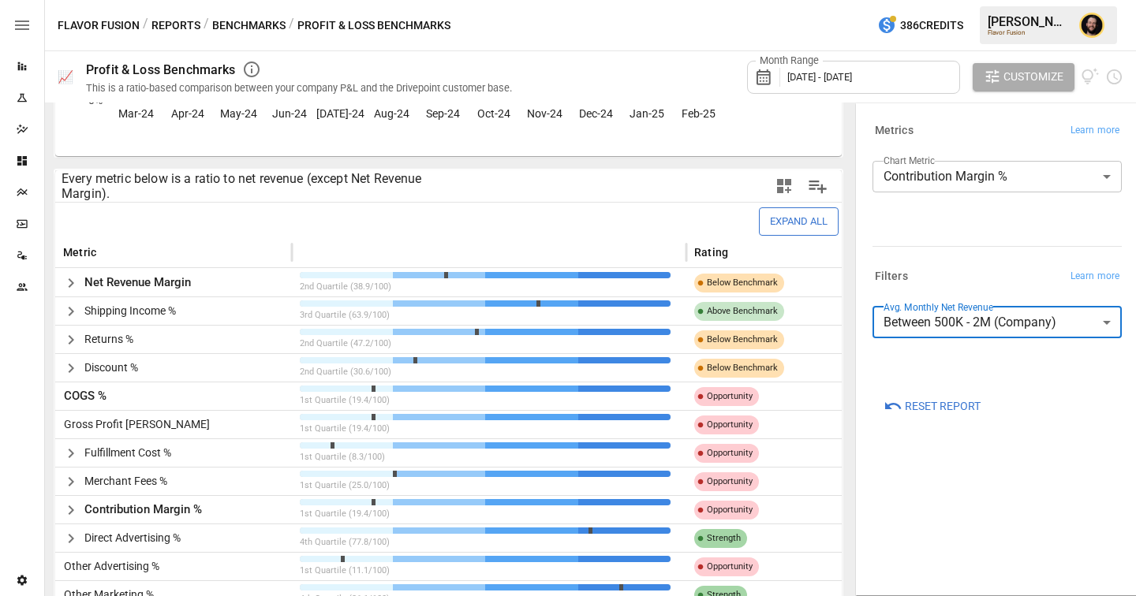
click at [237, 17] on button "Benchmarks" at bounding box center [248, 26] width 73 height 20
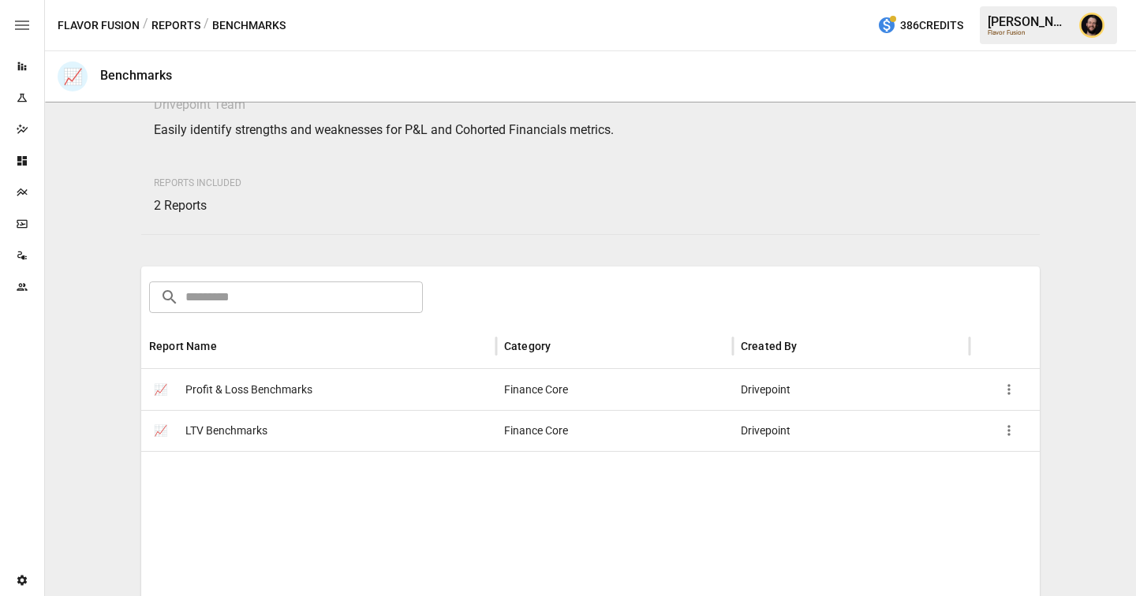
scroll to position [70, 0]
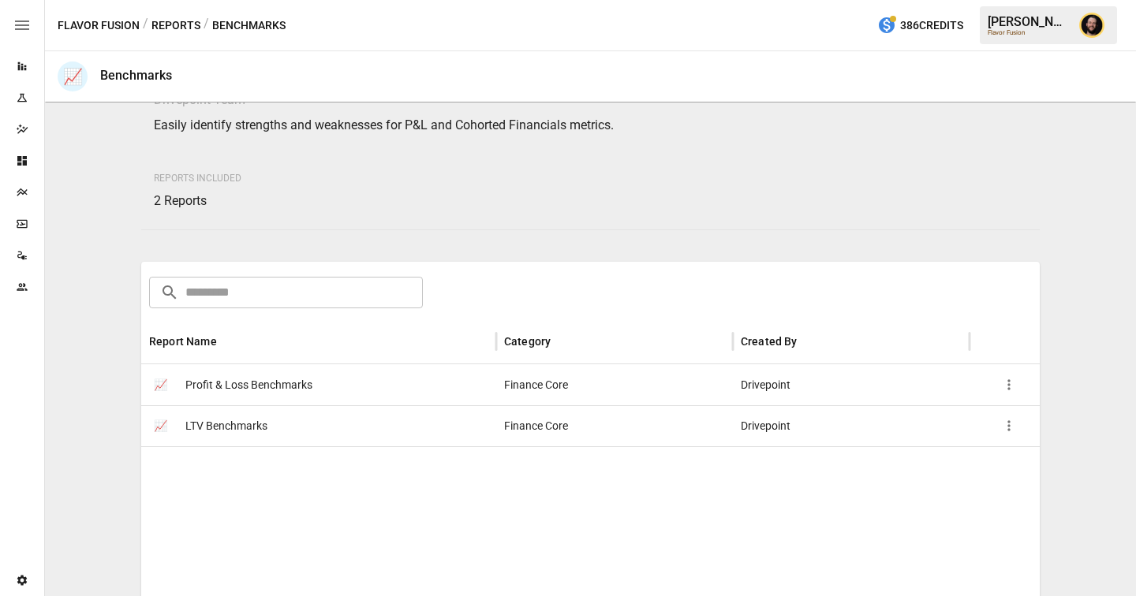
click at [245, 432] on span "LTV Benchmarks" at bounding box center [226, 426] width 82 height 40
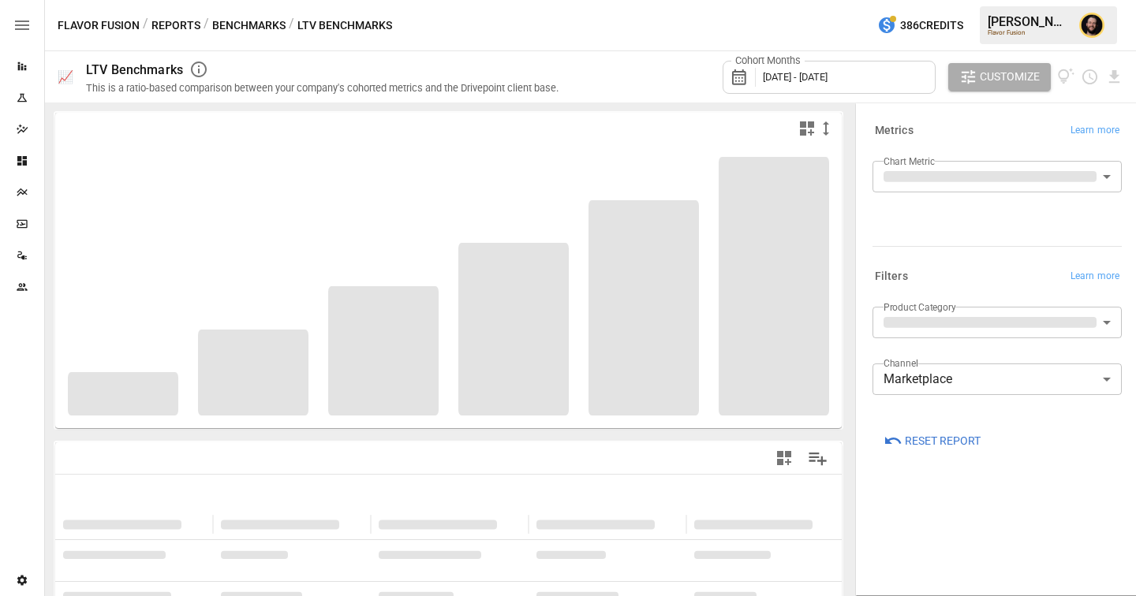
click at [959, 0] on body "**********" at bounding box center [568, 0] width 1136 height 0
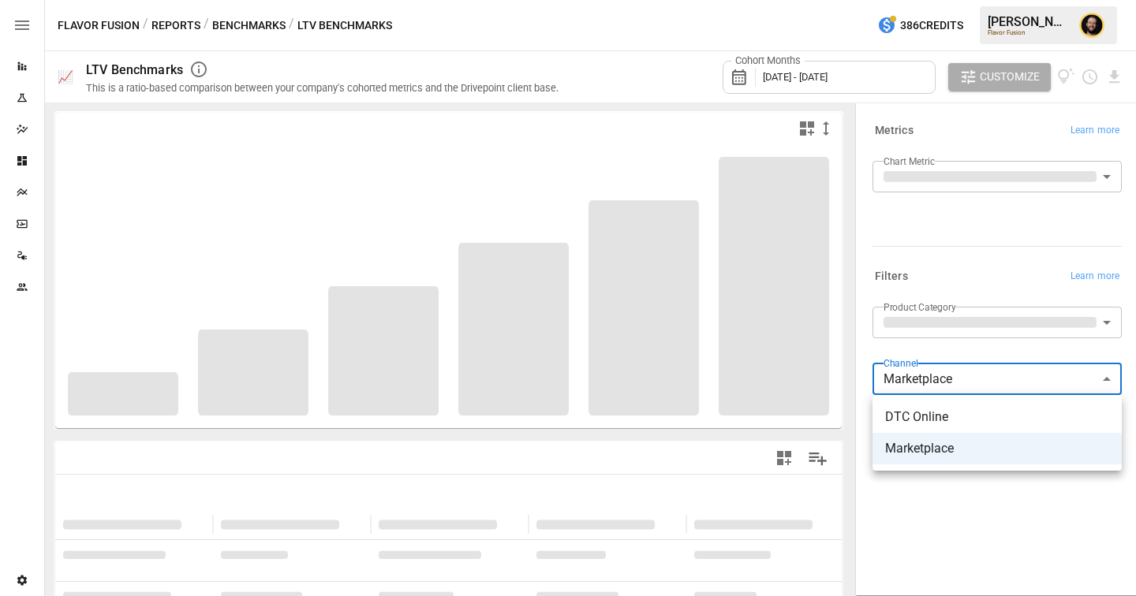
click at [943, 228] on div at bounding box center [568, 298] width 1136 height 596
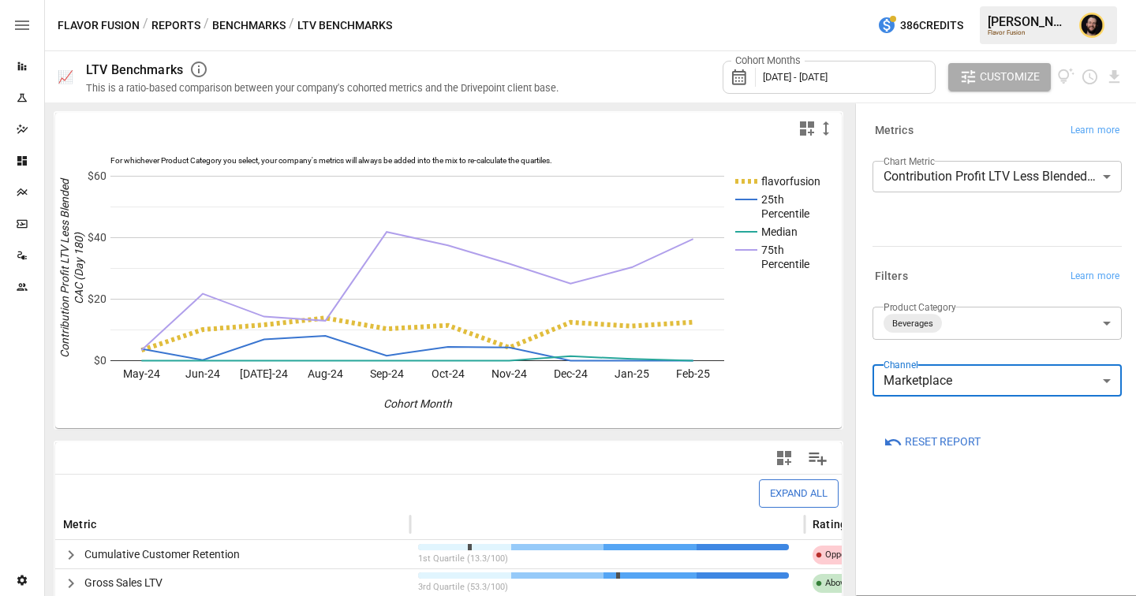
click at [950, 0] on body "Reports Experiments Dazzler Studio Dashboards Plans SmartModel ™ Data Sources T…" at bounding box center [568, 0] width 1136 height 0
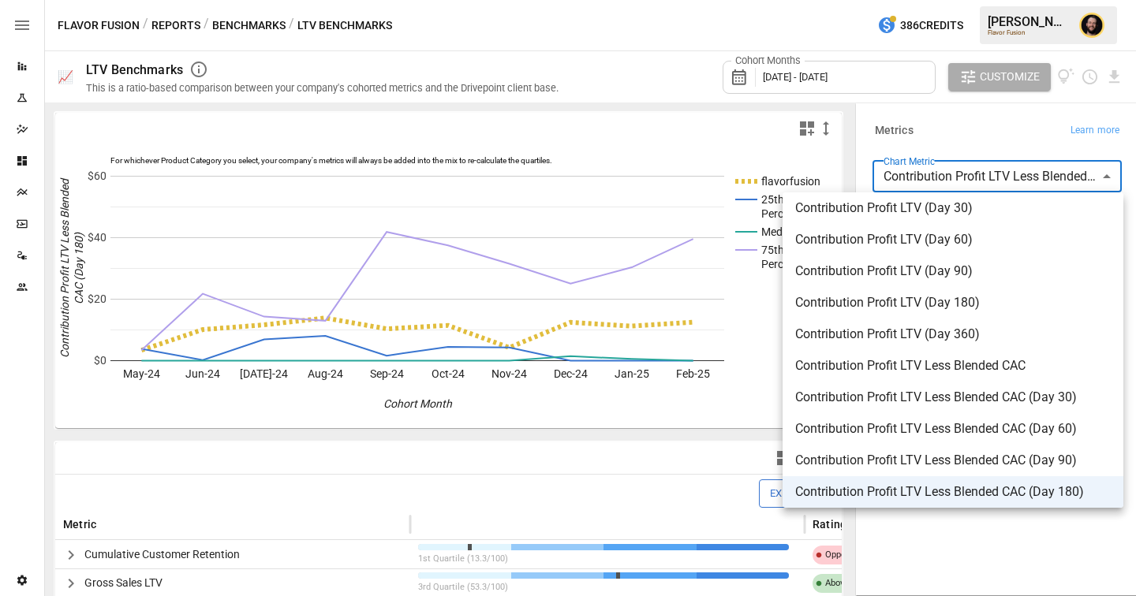
scroll to position [600, 0]
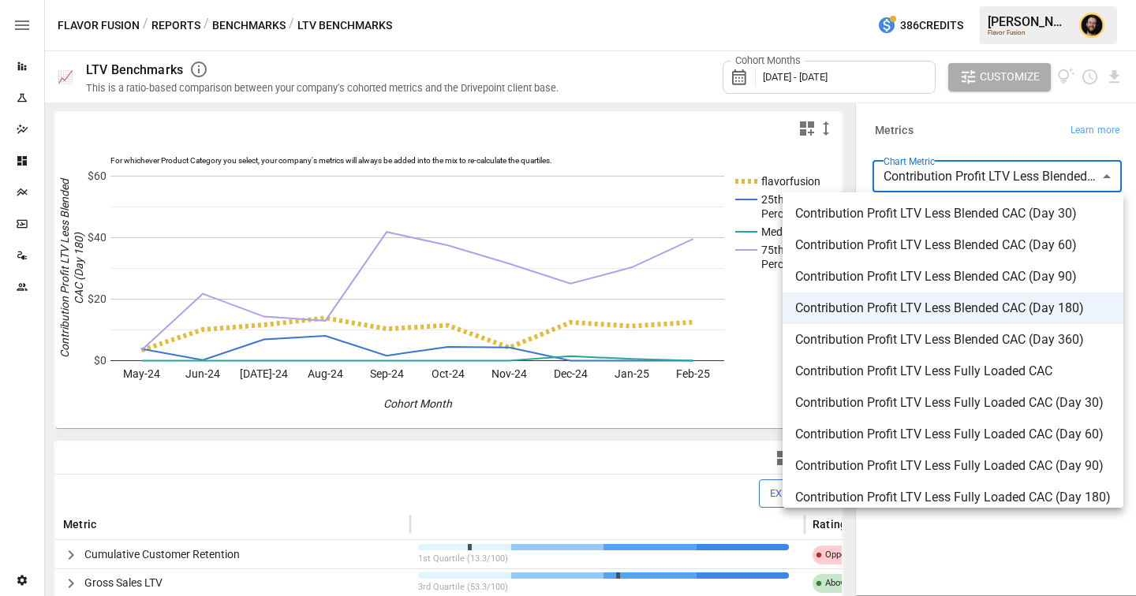
click at [980, 108] on div at bounding box center [568, 298] width 1136 height 596
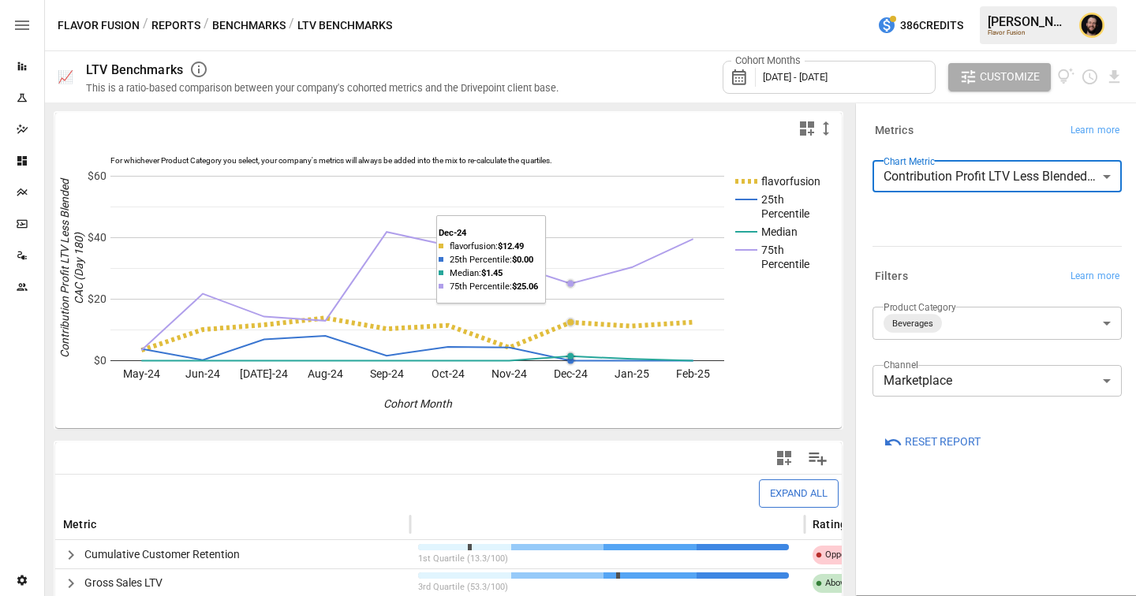
scroll to position [210, 0]
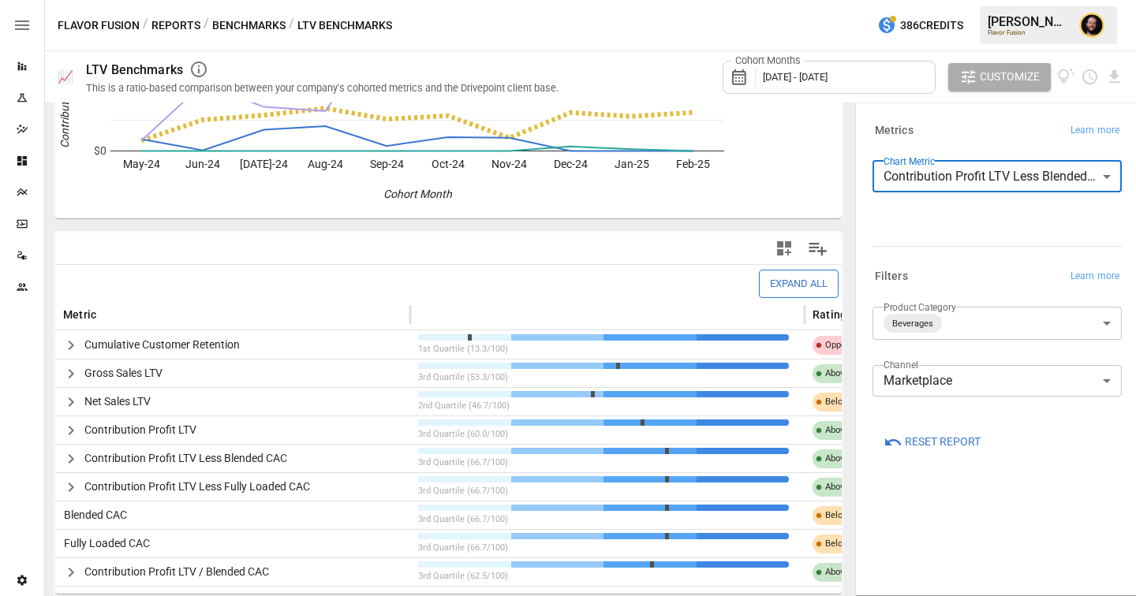
click at [943, 0] on body "Reports Experiments Dazzler Studio Dashboards Plans SmartModel ™ Data Sources T…" at bounding box center [568, 0] width 1136 height 0
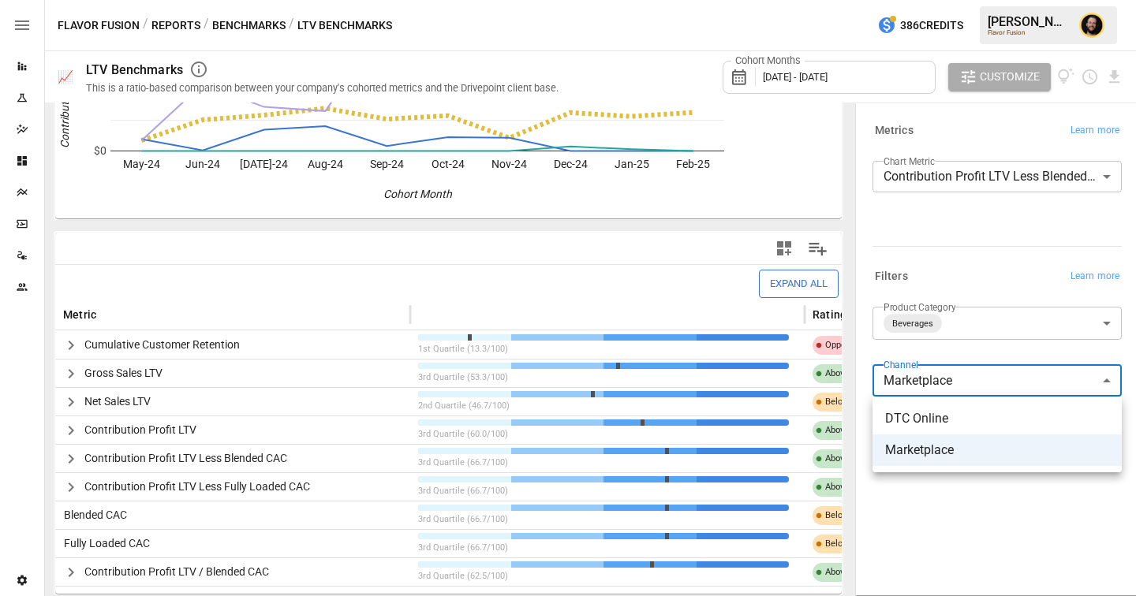
click at [965, 334] on div at bounding box center [568, 298] width 1136 height 596
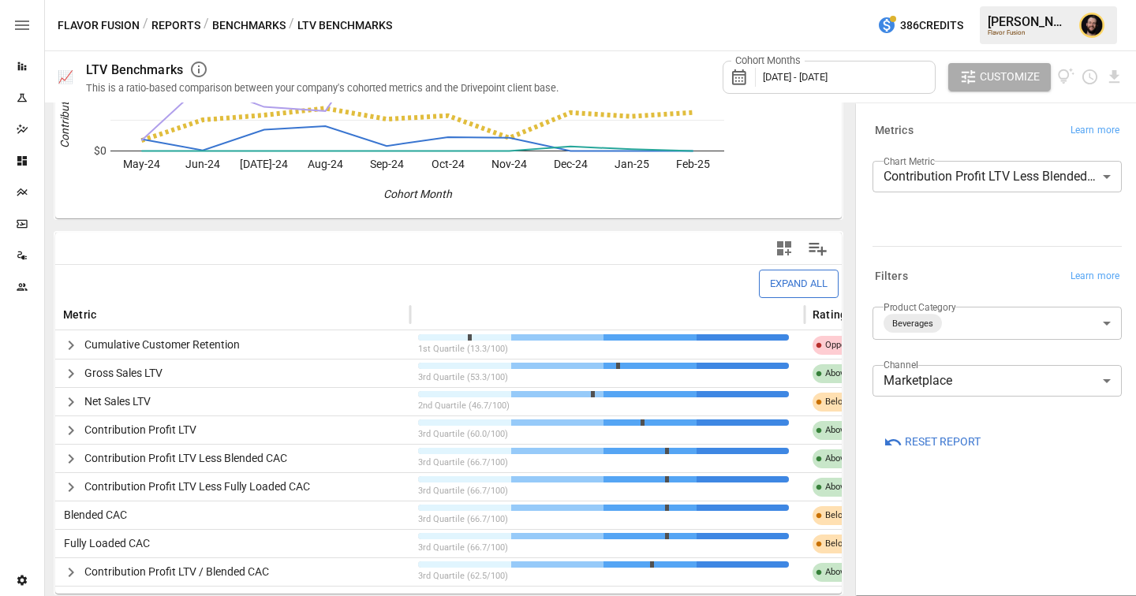
click at [965, 0] on body "Reports Experiments Dazzler Studio Dashboards Plans SmartModel ™ Data Sources T…" at bounding box center [568, 0] width 1136 height 0
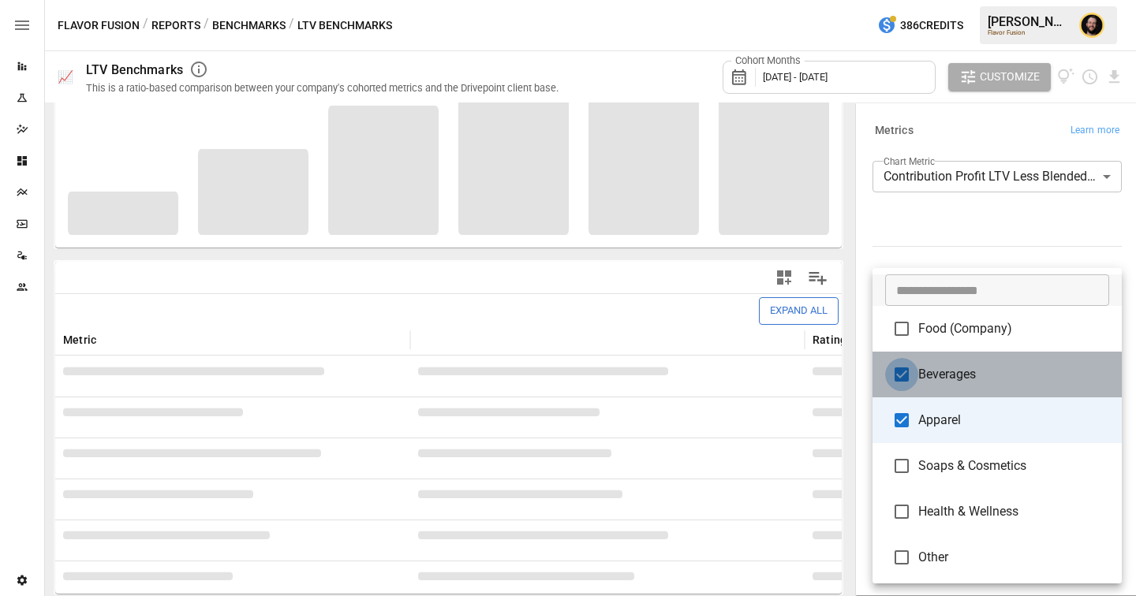
type input "*******"
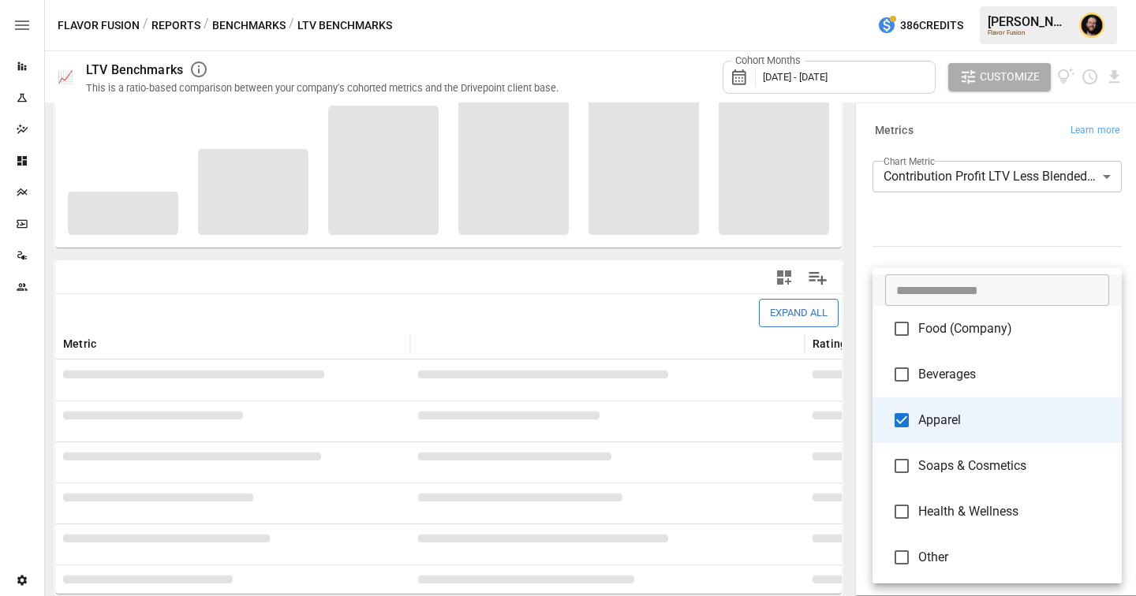
click at [919, 254] on div at bounding box center [568, 298] width 1136 height 596
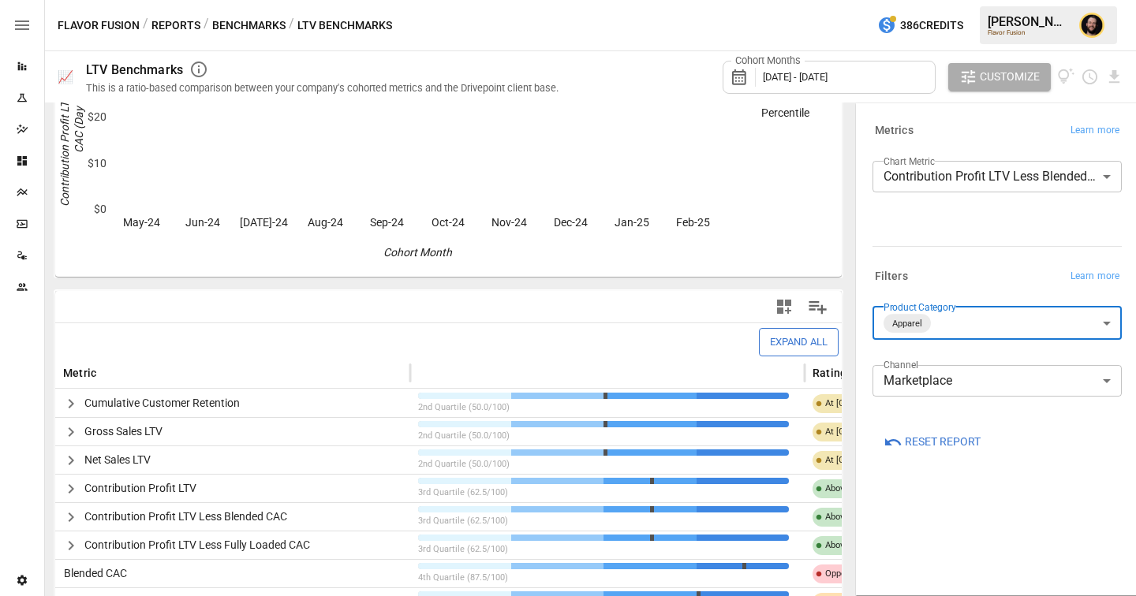
scroll to position [210, 0]
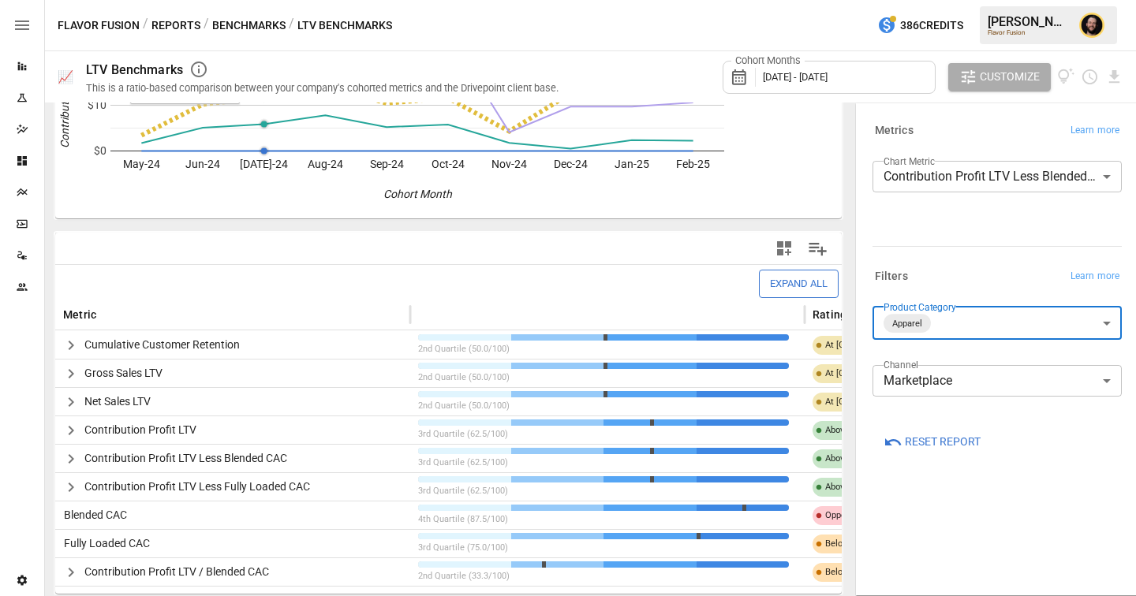
click at [174, 22] on button "Reports" at bounding box center [175, 26] width 49 height 20
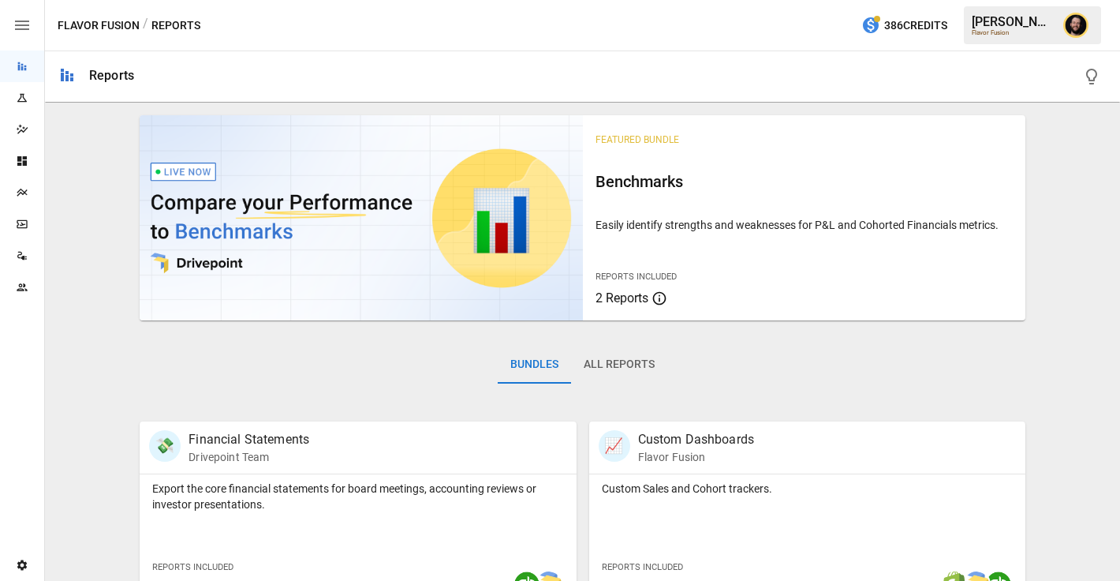
click at [19, 188] on icon "Plans" at bounding box center [22, 192] width 13 height 13
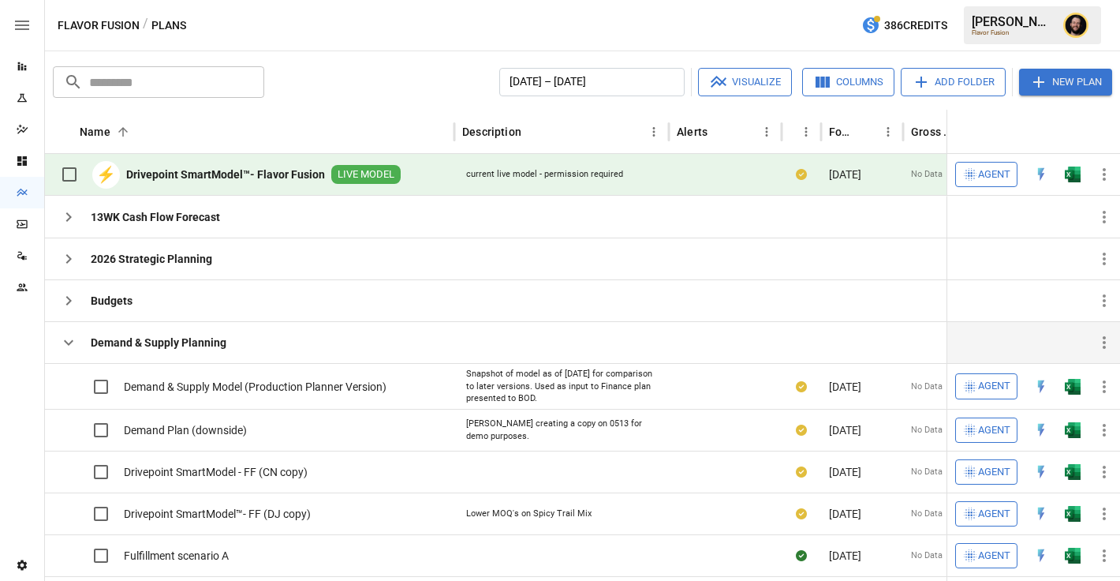
click at [69, 341] on icon "button" at bounding box center [68, 342] width 19 height 19
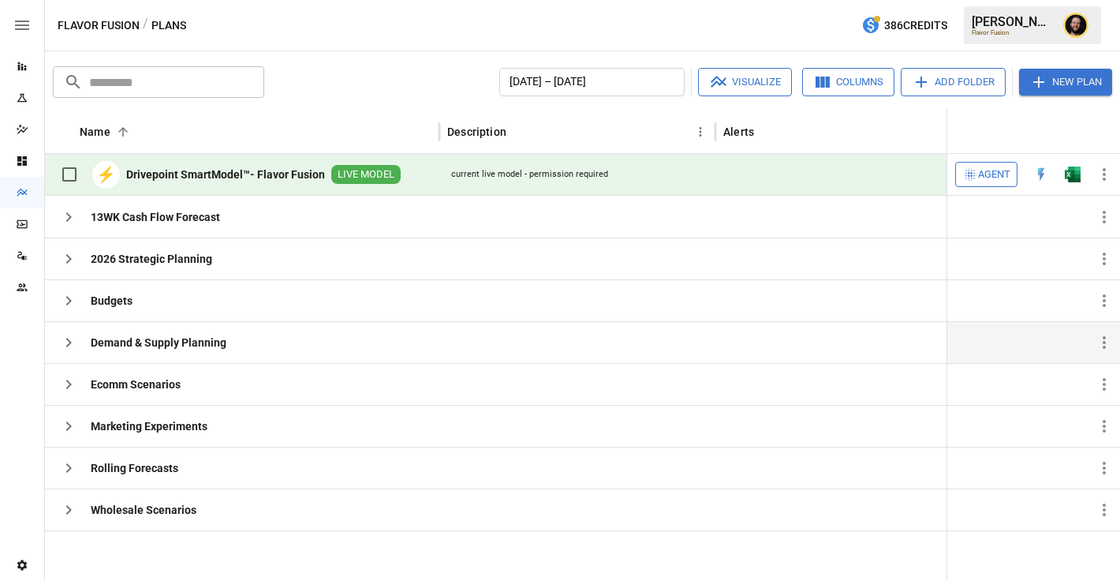
click at [980, 172] on span "Agent" at bounding box center [994, 175] width 32 height 18
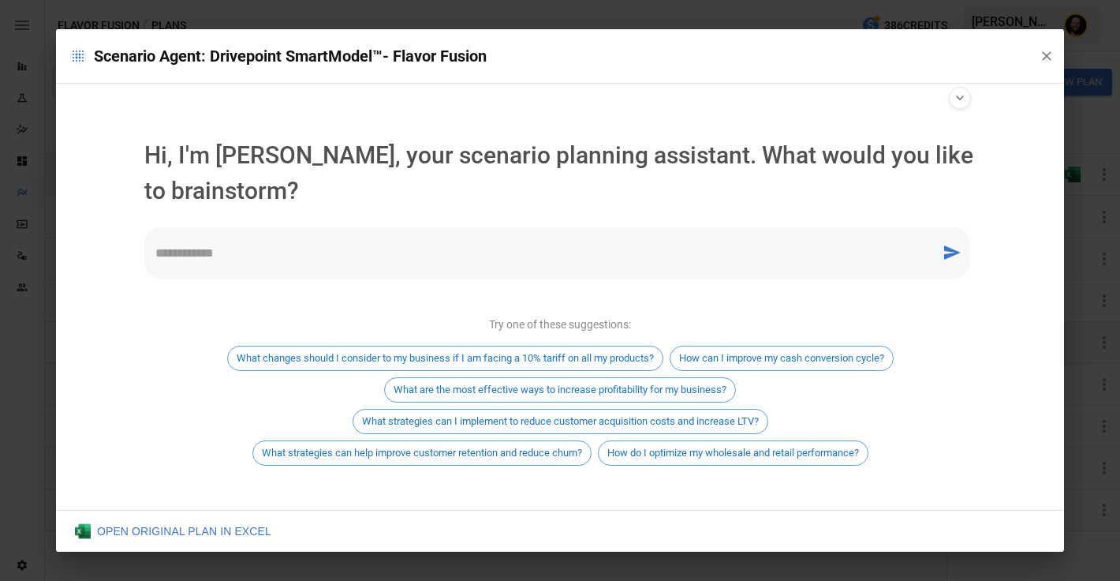
type input "**********"
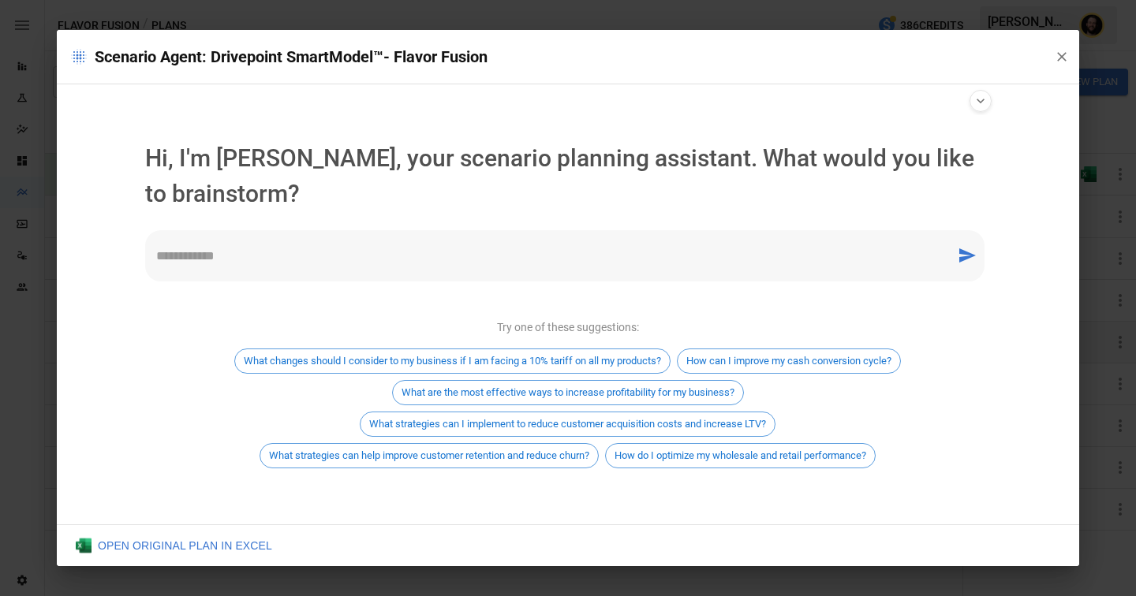
click at [340, 238] on div "* ​" at bounding box center [564, 255] width 839 height 51
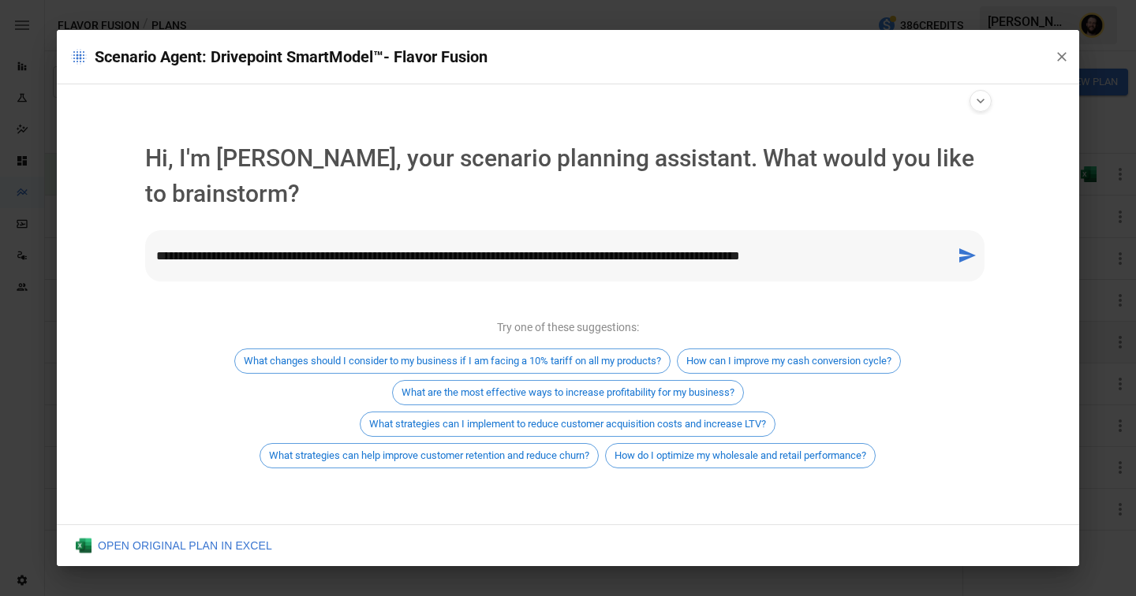
type textarea "**********"
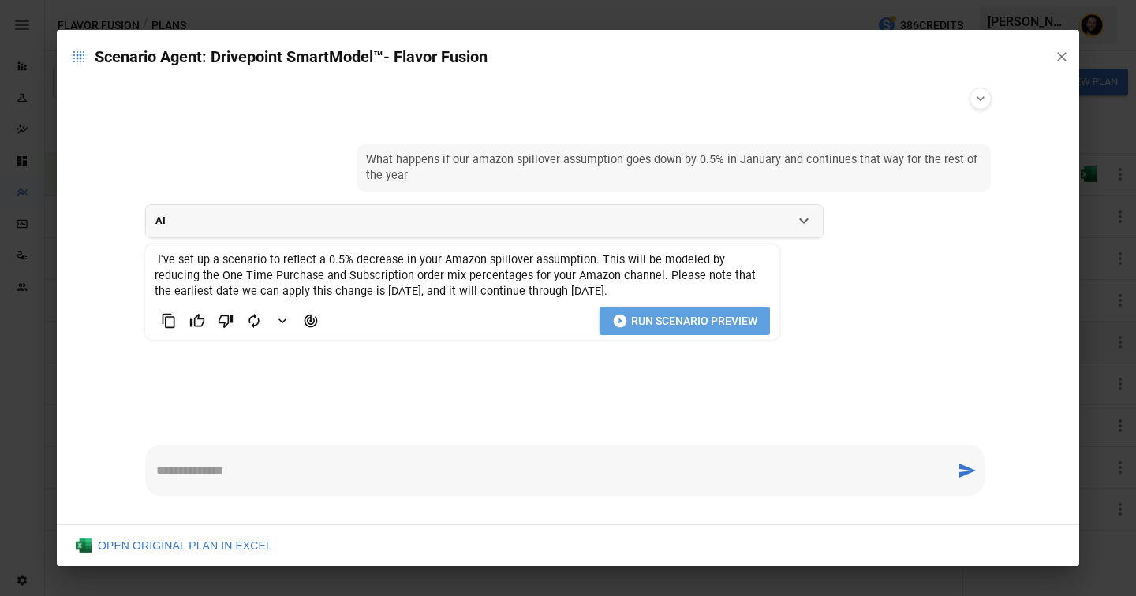
click at [642, 323] on span "Run Scenario Preview" at bounding box center [694, 322] width 126 height 20
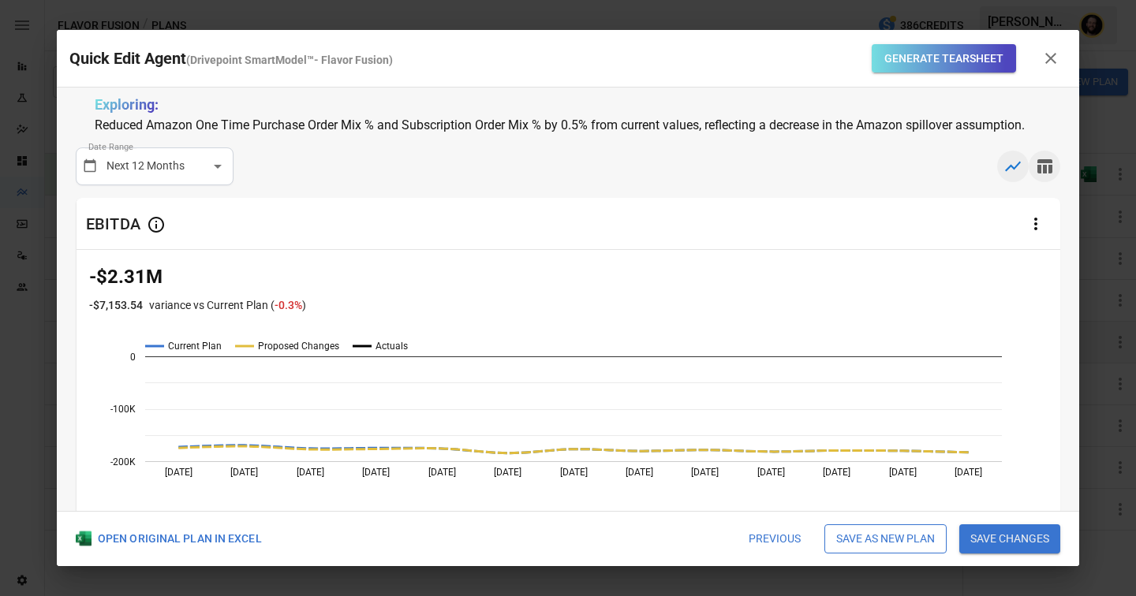
click at [1048, 167] on icon "button" at bounding box center [1044, 166] width 15 height 14
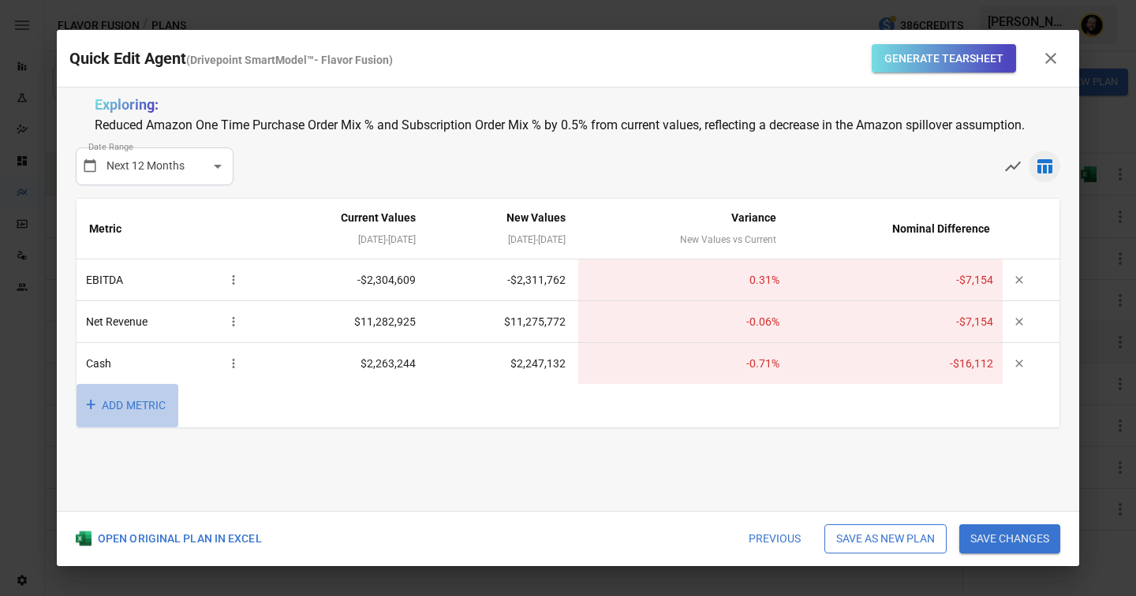
click at [129, 402] on button "+ ADD METRIC" at bounding box center [128, 405] width 102 height 43
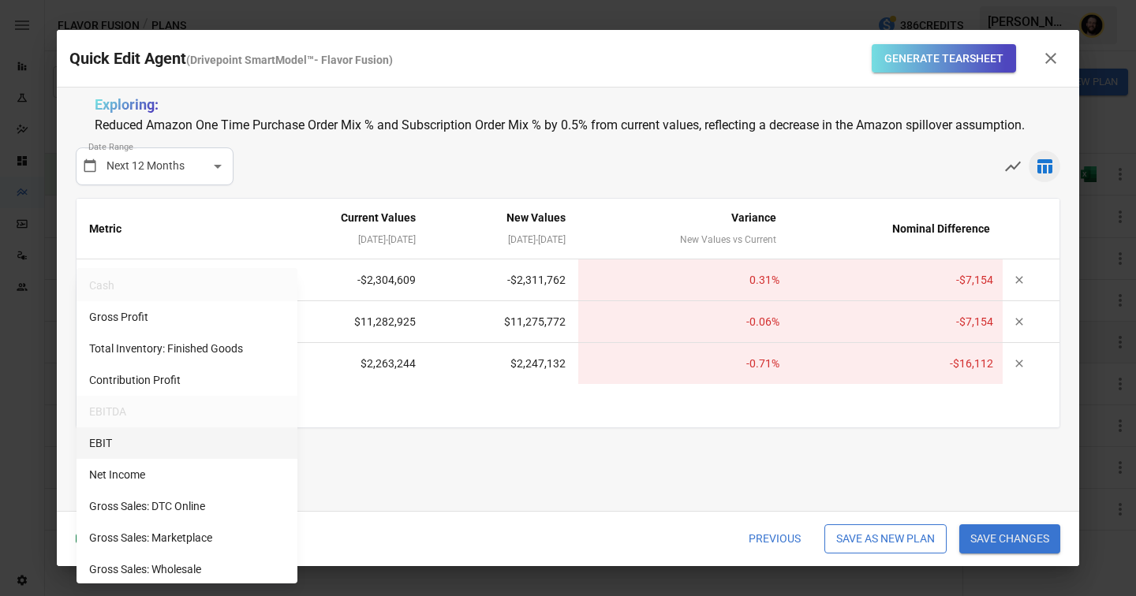
scroll to position [109, 0]
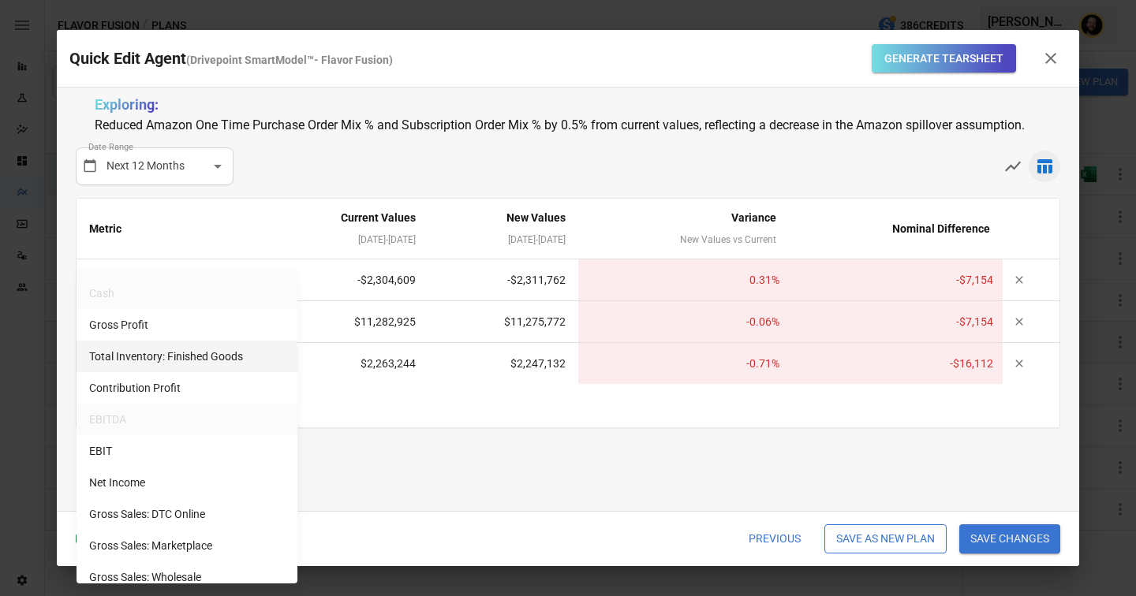
click at [186, 358] on li "Total Inventory: Finished Goods" at bounding box center [187, 357] width 221 height 32
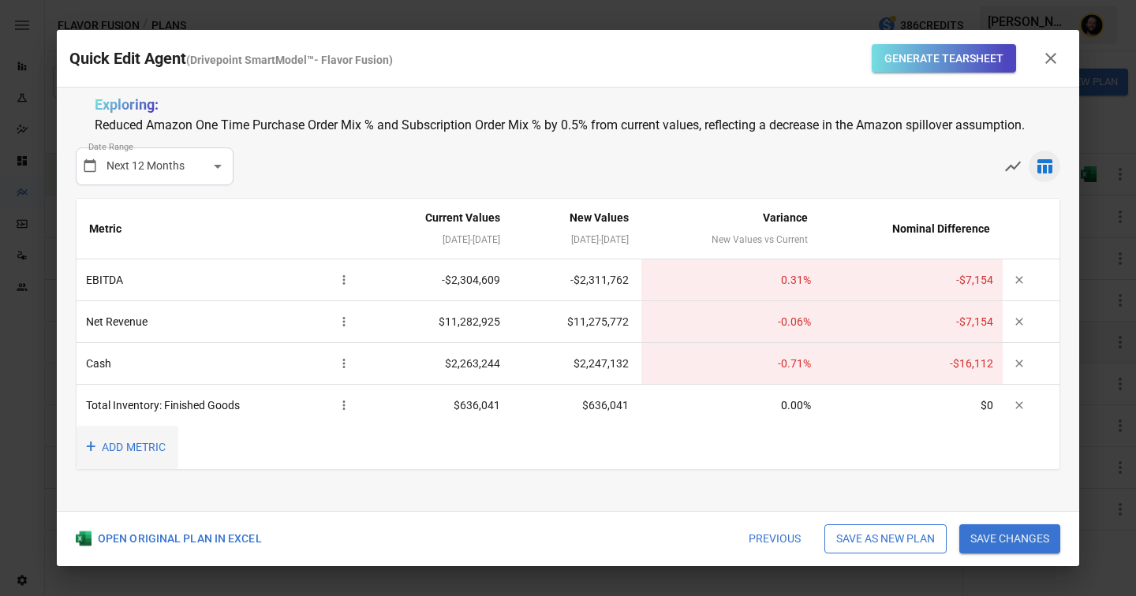
click at [126, 439] on button "+ ADD METRIC" at bounding box center [128, 447] width 102 height 43
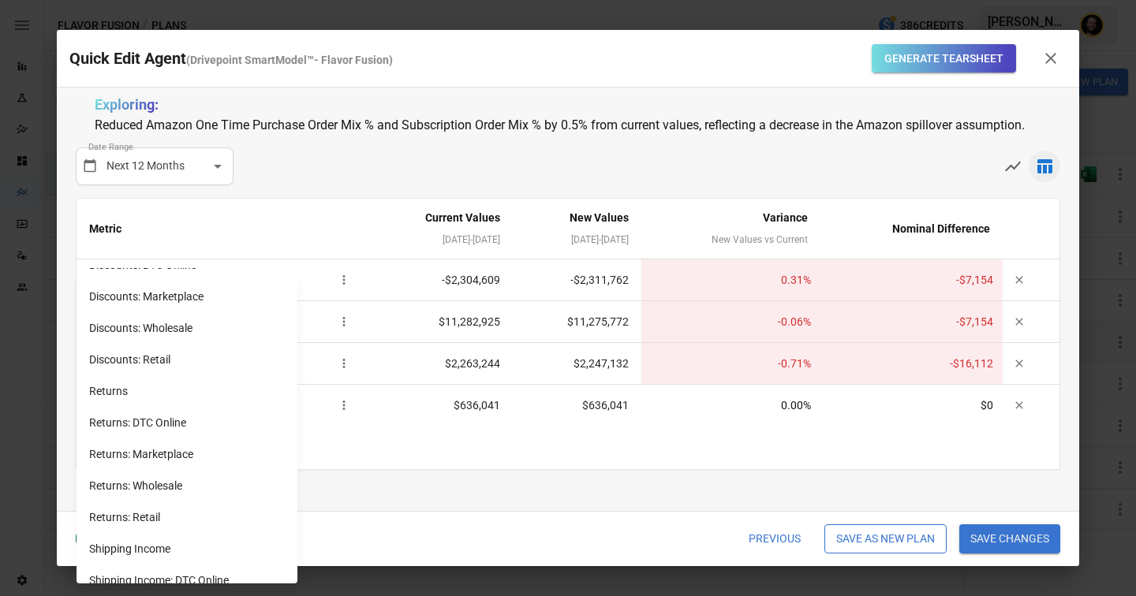
scroll to position [1324, 0]
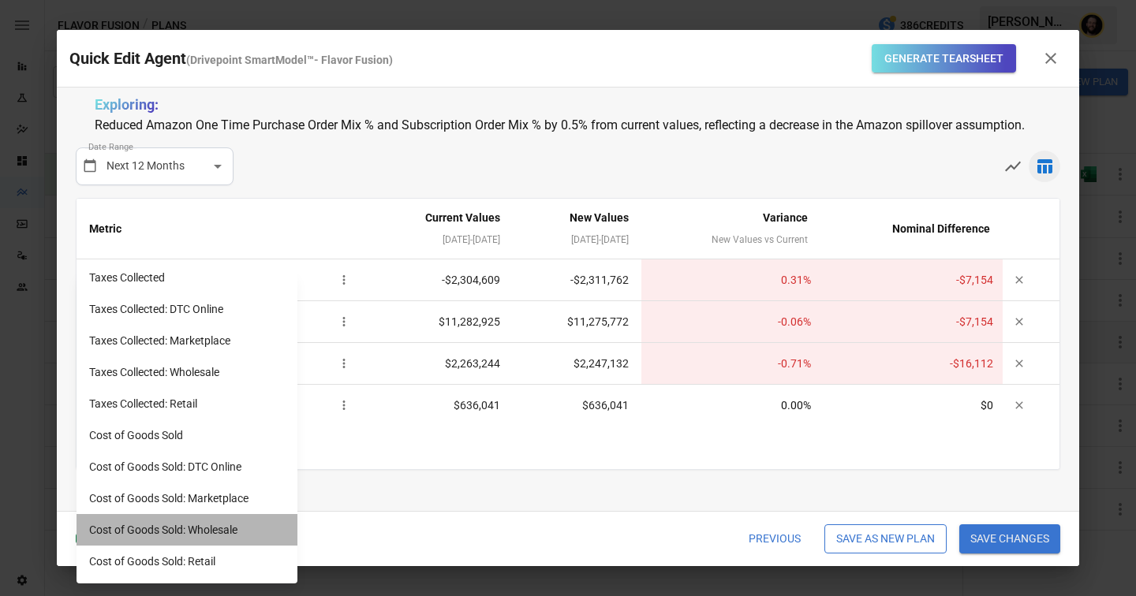
click at [199, 518] on li "Cost of Goods Sold: Wholesale" at bounding box center [187, 530] width 221 height 32
